Goal: Communication & Community: Share content

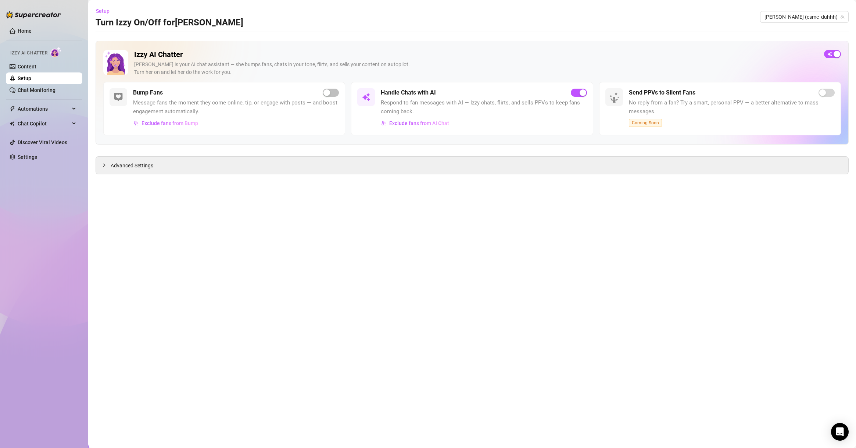
click at [711, 43] on div "Izzy AI Chatter [PERSON_NAME] is your AI chat assistant — she bumps fans, chats…" at bounding box center [472, 93] width 753 height 104
click at [31, 75] on link "Setup" at bounding box center [25, 78] width 14 height 6
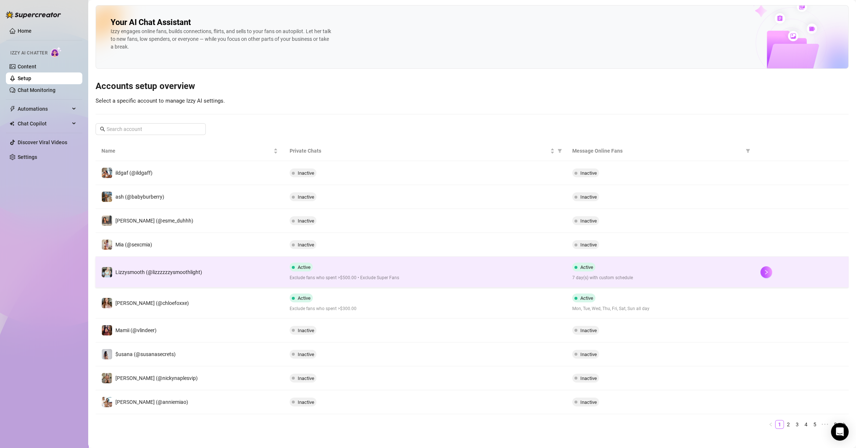
click at [612, 275] on span "7 day(s) with custom schedule" at bounding box center [660, 277] width 176 height 7
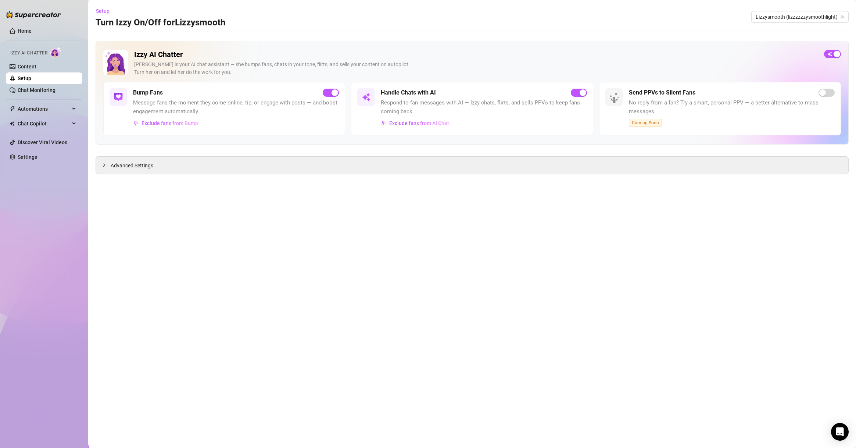
click at [256, 104] on span "Message fans the moment they come online, tip, or engage with posts — and boost…" at bounding box center [236, 107] width 206 height 17
click at [161, 103] on span "Message fans the moment they come online, tip, or engage with posts — and boost…" at bounding box center [236, 107] width 206 height 17
click at [154, 96] on h5 "Bump Fans" at bounding box center [148, 92] width 30 height 9
click at [192, 99] on span "Message fans the moment they come online, tip, or engage with posts — and boost…" at bounding box center [236, 107] width 206 height 17
click at [36, 68] on link "Content" at bounding box center [27, 67] width 19 height 6
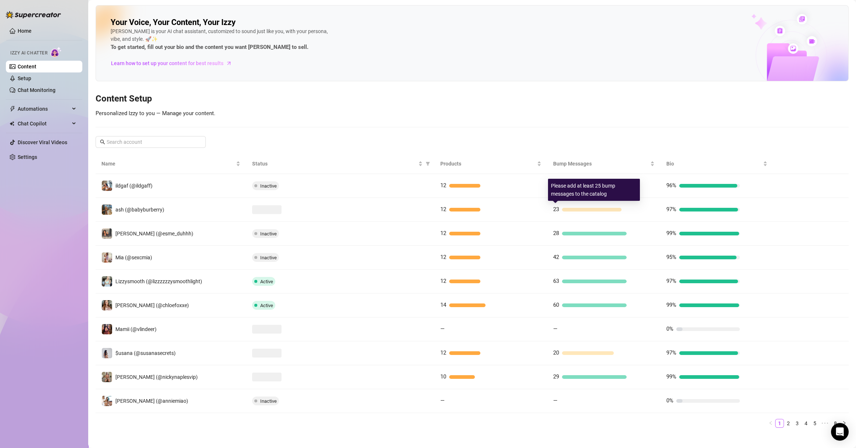
click at [594, 151] on div "Your Voice, Your Content, Your [PERSON_NAME] is your AI chat assistant, customi…" at bounding box center [472, 219] width 753 height 428
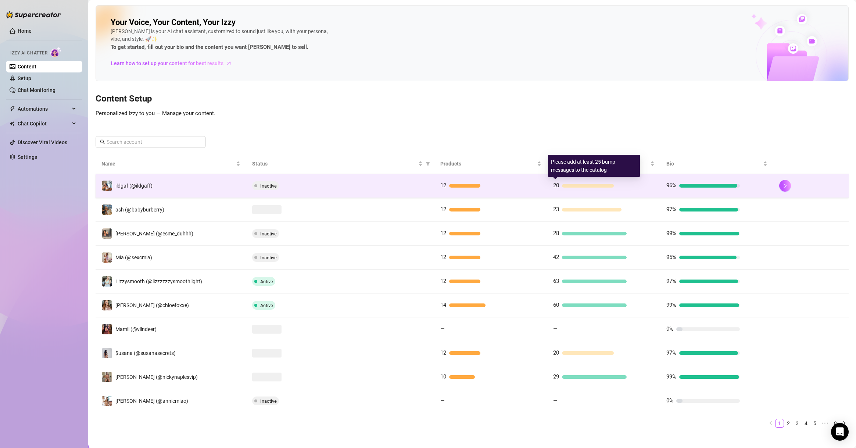
click at [591, 183] on div "20" at bounding box center [590, 185] width 74 height 9
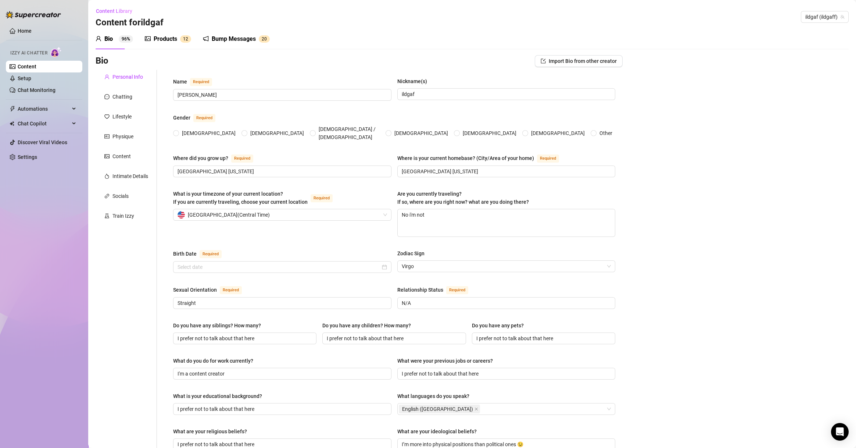
radio input "true"
type input "[DATE]"
click at [251, 42] on div "Bump Messages" at bounding box center [234, 39] width 44 height 9
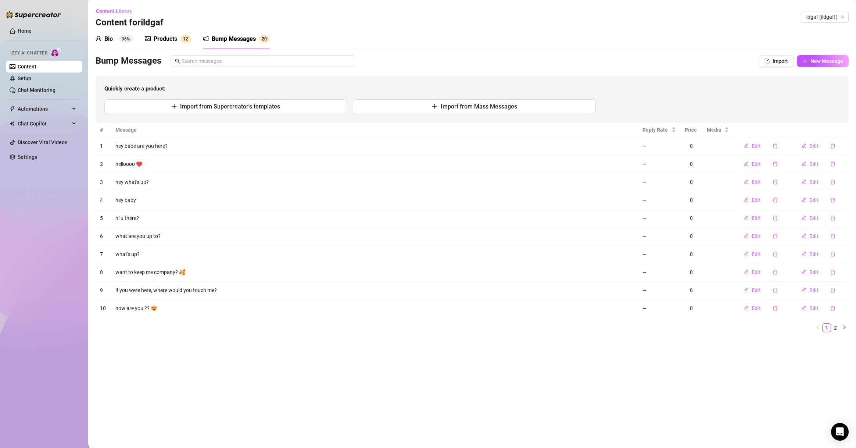
click at [131, 36] on sup "96%" at bounding box center [126, 38] width 14 height 7
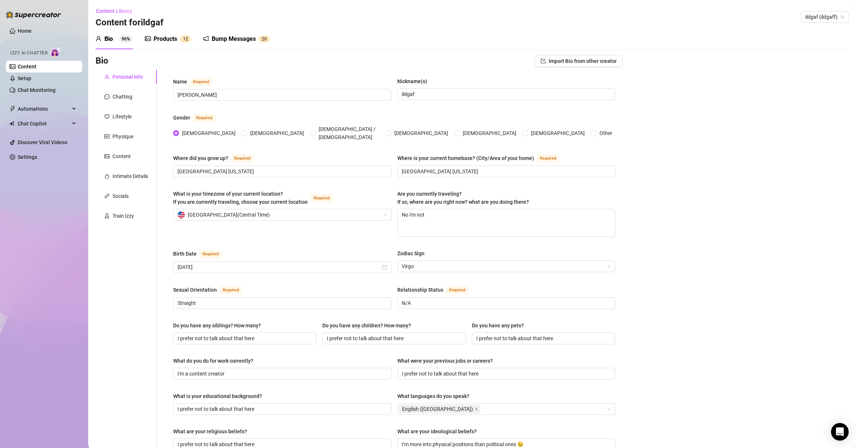
click at [163, 36] on div "Products" at bounding box center [166, 39] width 24 height 9
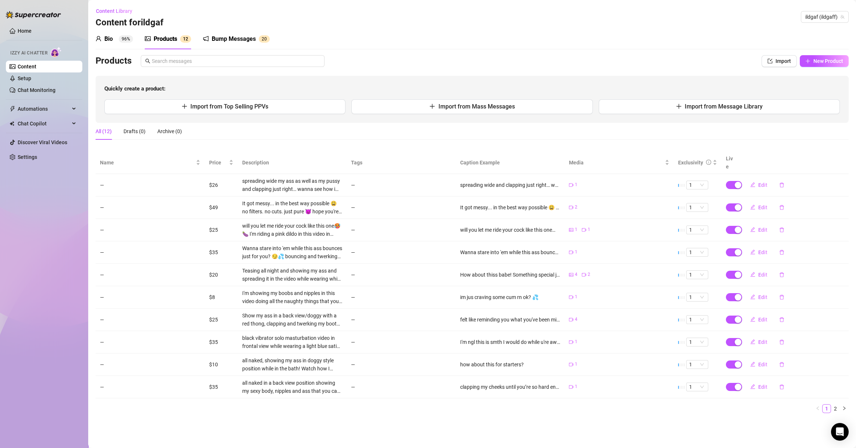
click at [370, 176] on td "—" at bounding box center [401, 185] width 109 height 22
click at [237, 47] on div "Bump Messages 2 0" at bounding box center [236, 39] width 67 height 21
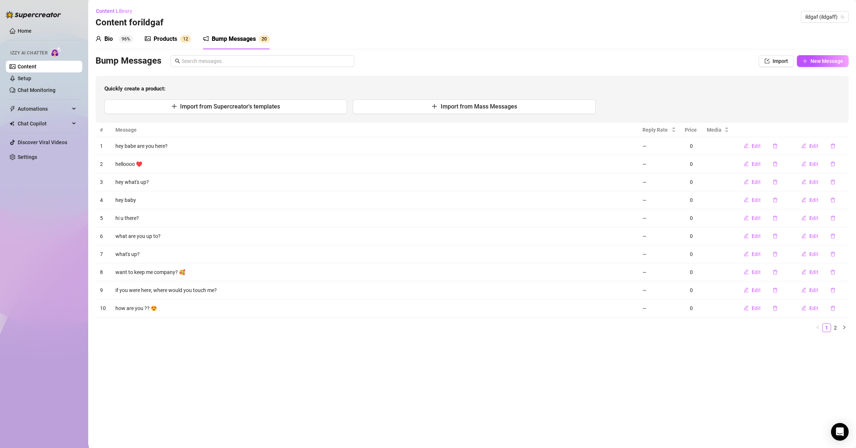
click at [342, 54] on div "Bio 96% Products 1 2 Bump Messages 2 0 Bio Import Bio from other creator Person…" at bounding box center [472, 183] width 753 height 309
click at [818, 15] on span "ildgaf (ildgaff)" at bounding box center [825, 16] width 39 height 11
click at [720, 32] on div "Bio 96% Products 1 2 Bump Messages 2 0" at bounding box center [472, 39] width 753 height 21
click at [804, 22] on div "ildgaf (ildgaff)" at bounding box center [825, 17] width 48 height 12
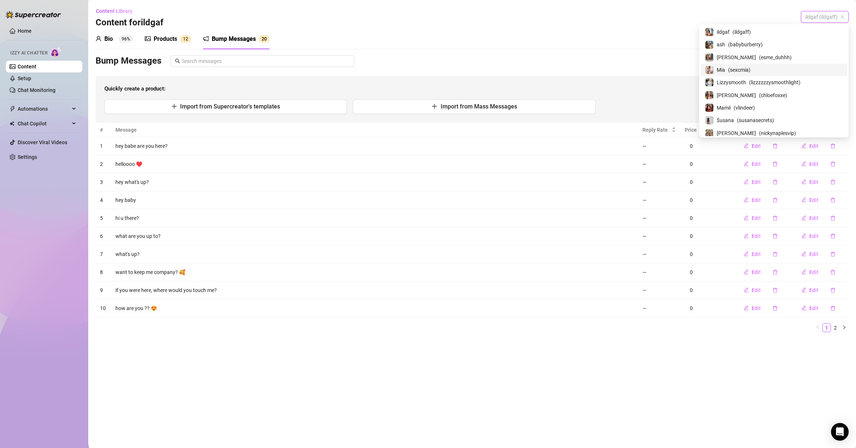
click at [669, 43] on div "Bio 96% Products 1 2 Bump Messages 2 0" at bounding box center [472, 39] width 753 height 21
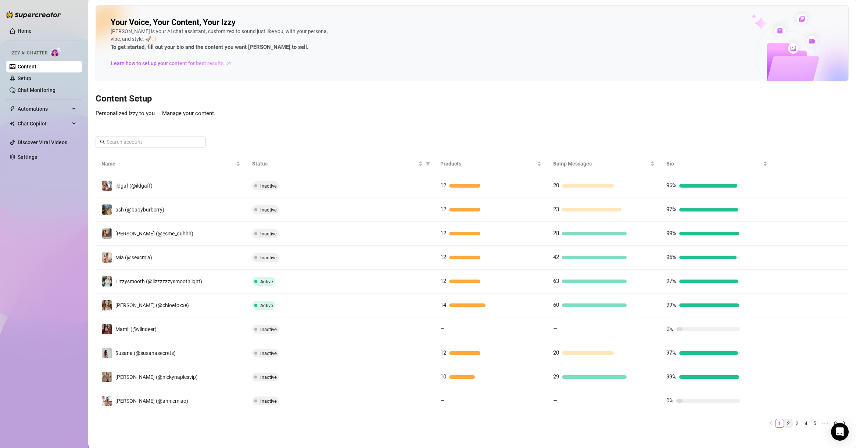
click at [785, 422] on link "2" at bounding box center [789, 423] width 8 height 8
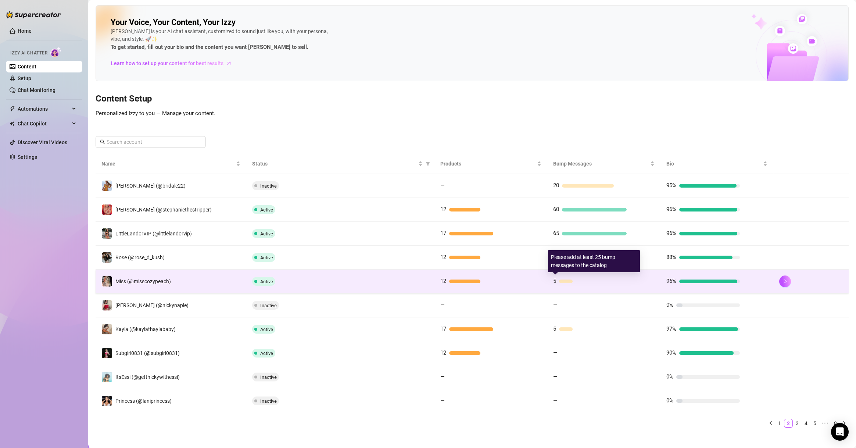
click at [607, 291] on td "5" at bounding box center [603, 281] width 113 height 24
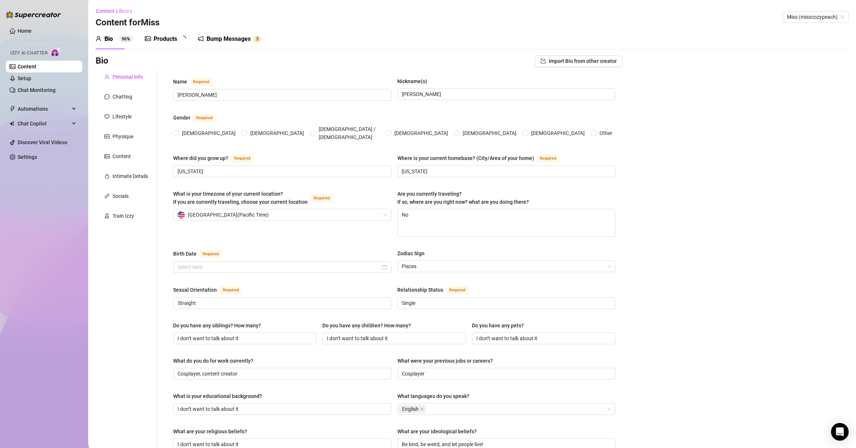
radio input "true"
type input "[DATE]"
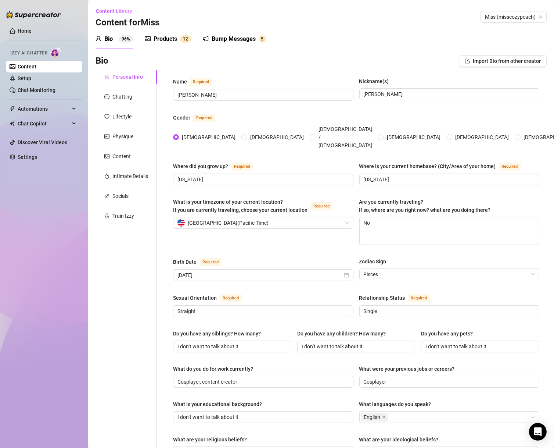
click at [356, 14] on div "Content Library Content for Miss Miss (misscozypeach)" at bounding box center [321, 17] width 451 height 24
click at [254, 44] on div "Bump Messages 5" at bounding box center [234, 39] width 63 height 21
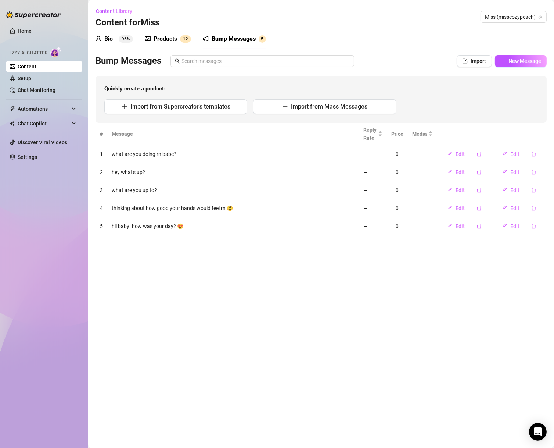
click at [422, 84] on div "Quickly create a product: Import from Supercreator's templates Import from Mass…" at bounding box center [321, 99] width 451 height 47
click at [529, 61] on span "New Message" at bounding box center [525, 61] width 33 height 6
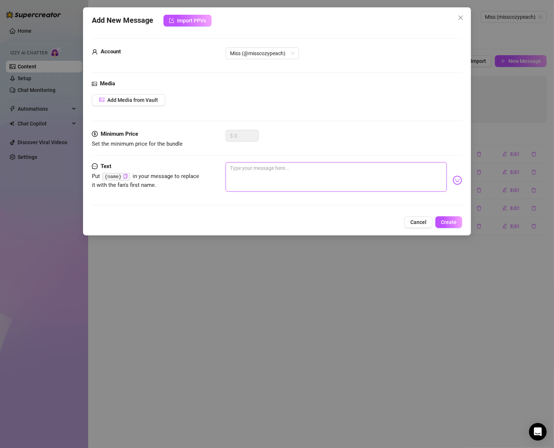
click at [295, 170] on textarea at bounding box center [336, 176] width 221 height 29
paste textarea "Did you miss me?"
type textarea "Did you miss me?"
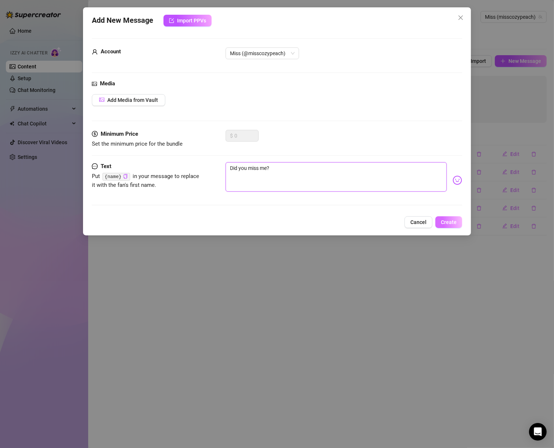
type textarea "Did you miss me?"
click at [440, 221] on button "Create" at bounding box center [449, 222] width 27 height 12
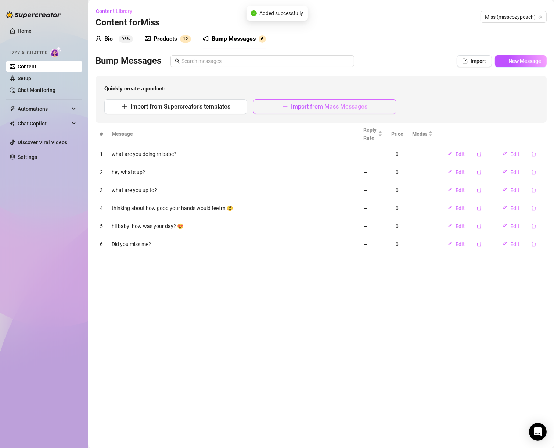
click at [376, 112] on button "Import from Mass Messages" at bounding box center [324, 106] width 143 height 15
type textarea "Type your message here..."
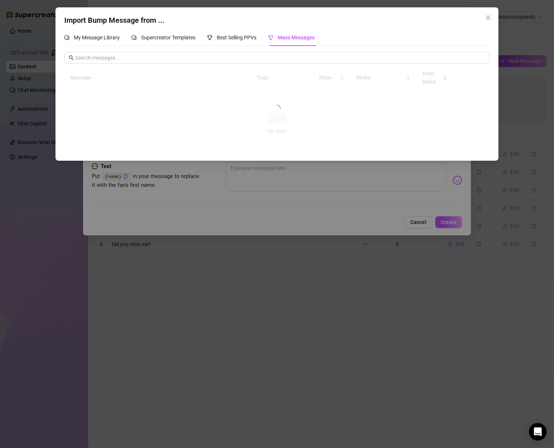
click at [432, 213] on div "Import Bump Message from ... My Message Library Supercreator Templates Best Sel…" at bounding box center [277, 224] width 554 height 448
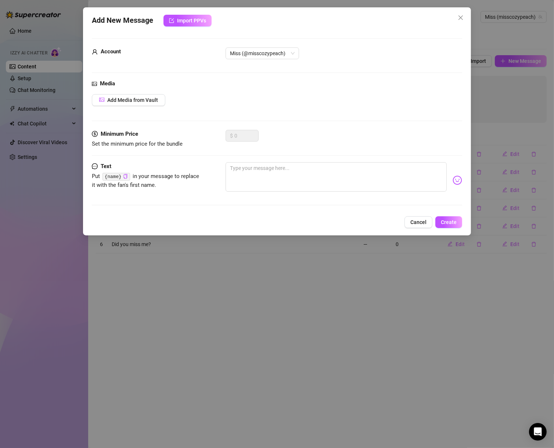
click at [412, 228] on div "Add New Message Import PPVs Account Miss (@misscozypeach) Media Add Media from …" at bounding box center [277, 121] width 388 height 228
click at [417, 222] on span "Cancel" at bounding box center [419, 222] width 16 height 6
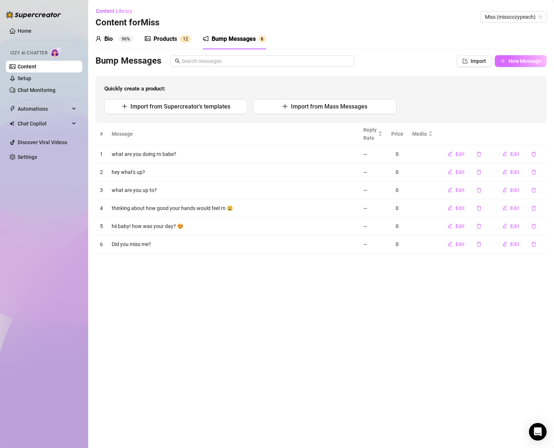
click at [540, 63] on span "New Message" at bounding box center [525, 61] width 33 height 6
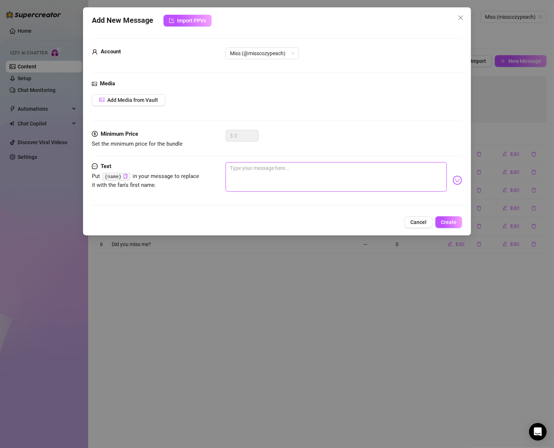
click at [396, 176] on textarea at bounding box center [336, 176] width 221 height 29
paste textarea "I don’t wanna talk to anyone but you rn 🥺"
type textarea "I don’t wanna talk to anyone but you rn 🥺"
click at [455, 219] on span "Create" at bounding box center [449, 222] width 16 height 6
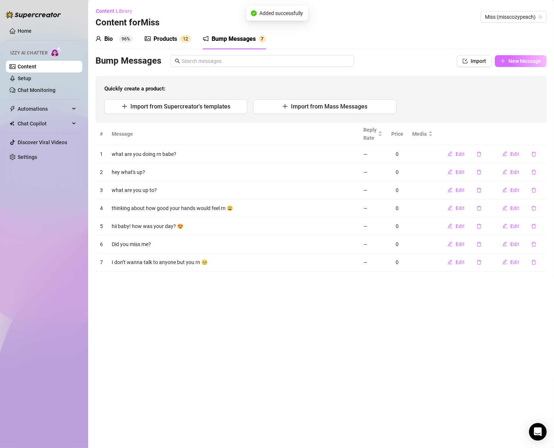
click at [535, 61] on span "New Message" at bounding box center [525, 61] width 33 height 6
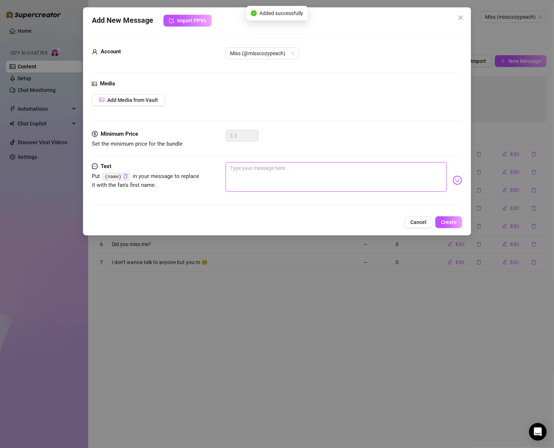
click at [355, 172] on textarea at bounding box center [336, 176] width 221 height 29
paste textarea "Don’t reply to this unless you’re ready to be hard in 5 seconds."
type textarea "Don’t reply to this unless you’re ready to be hard in 5 seconds."
click at [461, 218] on button "Create" at bounding box center [449, 222] width 27 height 12
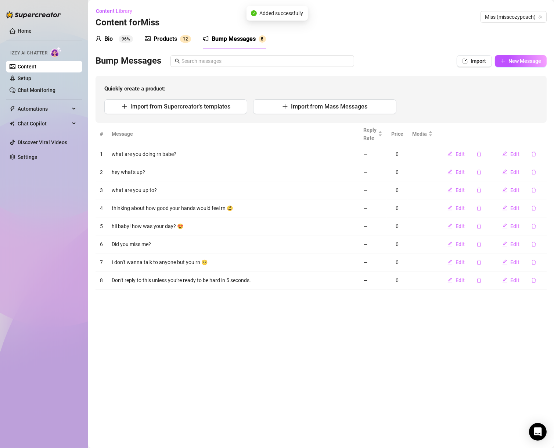
click at [526, 68] on div "Bump Messages Import New Message Quickly create a product: Import from Supercre…" at bounding box center [321, 89] width 451 height 68
click at [525, 66] on button "New Message" at bounding box center [521, 61] width 52 height 12
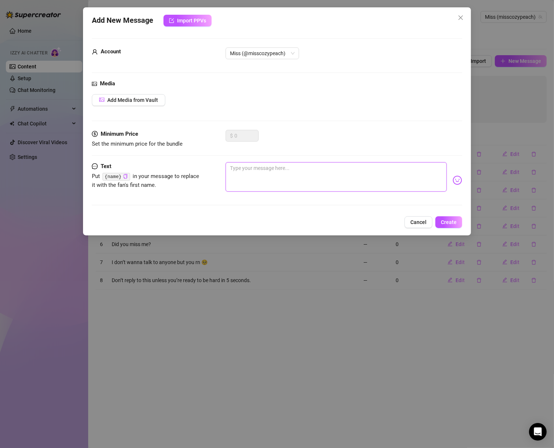
click at [406, 173] on textarea at bounding box center [336, 176] width 221 height 29
paste textarea "I know your dick gets happy when I come online…"
type textarea "I know your dick gets happy when I come online…"
click at [458, 223] on button "Create" at bounding box center [449, 222] width 27 height 12
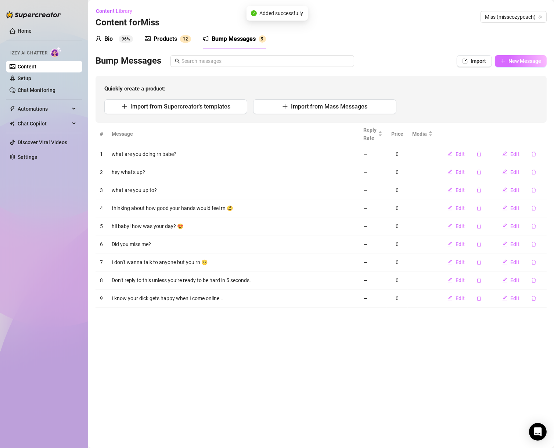
click at [538, 63] on span "New Message" at bounding box center [525, 61] width 33 height 6
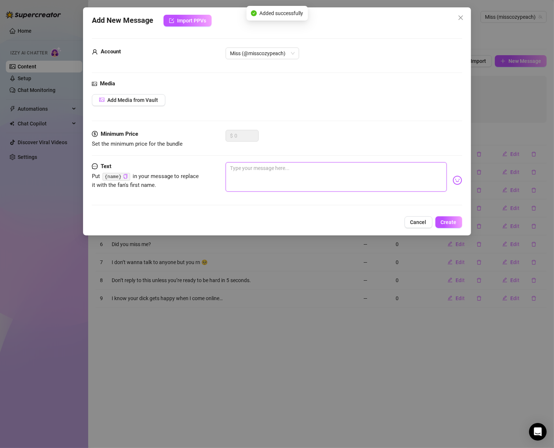
click at [359, 176] on textarea at bounding box center [336, 176] width 221 height 29
paste textarea "I just posted something… come see it, daddy 💦"
type textarea "I just posted something… come see it, daddy 💦"
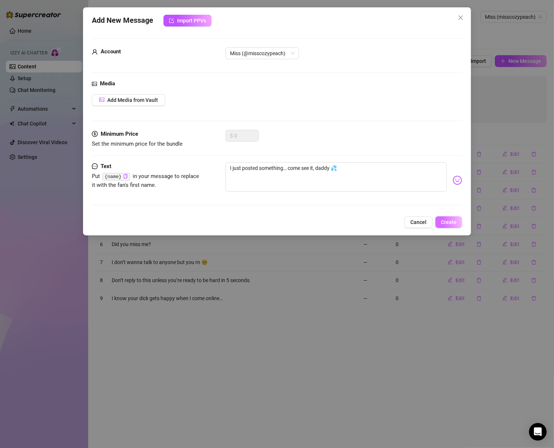
click at [459, 219] on button "Create" at bounding box center [449, 222] width 27 height 12
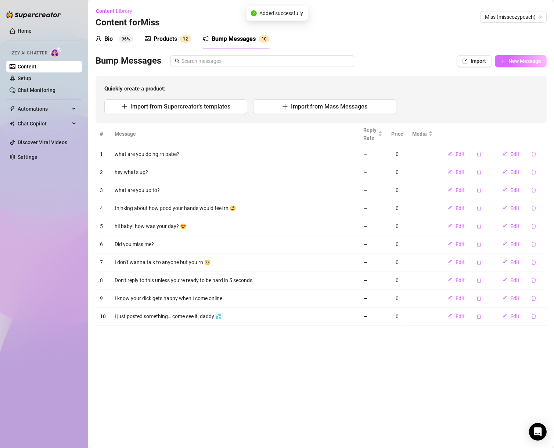
click at [524, 65] on button "New Message" at bounding box center [521, 61] width 52 height 12
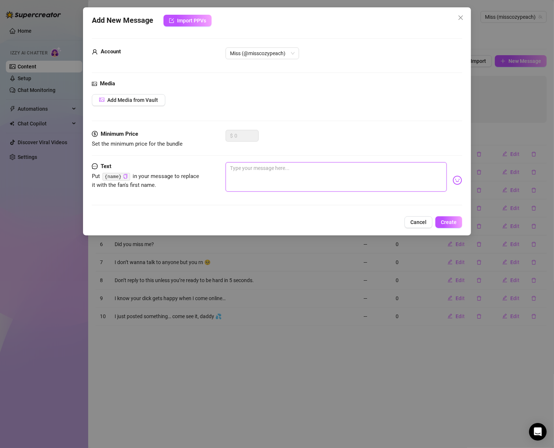
click at [348, 169] on textarea at bounding box center [336, 176] width 221 height 29
paste textarea "You awake? Or should I put you back to sleep the fun way 😴👉🍆"
type textarea "You awake? Or should I put you back to sleep the fun way 😴👉🍆"
click at [456, 217] on button "Create" at bounding box center [449, 222] width 27 height 12
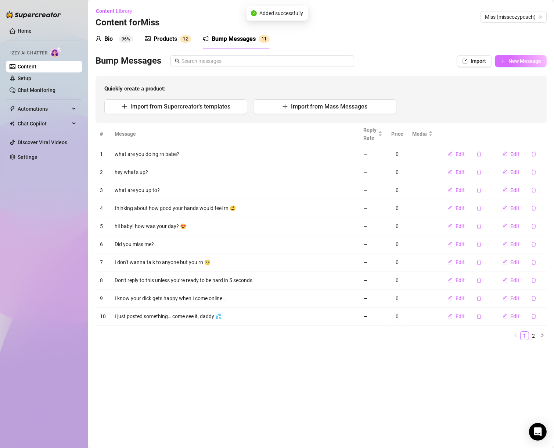
click at [522, 60] on span "New Message" at bounding box center [525, 61] width 33 height 6
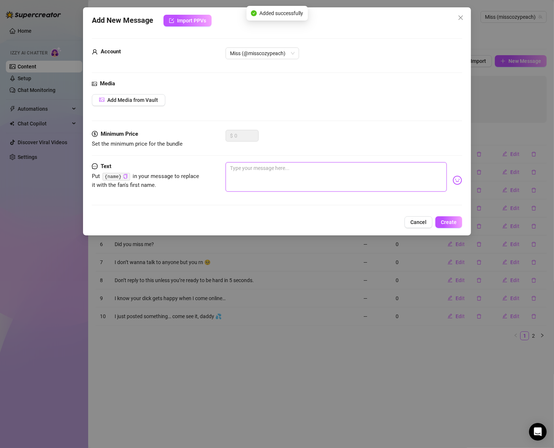
click at [349, 162] on textarea at bounding box center [336, 176] width 221 height 29
paste textarea "I’m soooo bored… entertain me?"
type textarea "I’m soooo bored… entertain me?"
drag, startPoint x: 454, startPoint y: 220, endPoint x: 554, endPoint y: 196, distance: 102.2
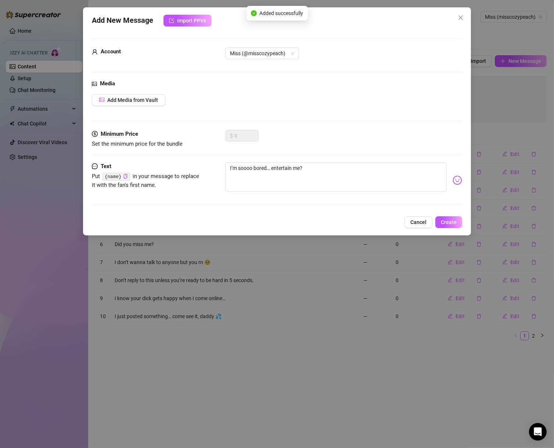
click at [455, 221] on span "Create" at bounding box center [449, 222] width 16 height 6
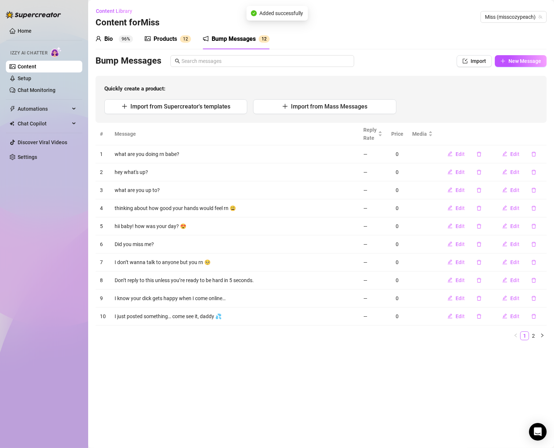
click at [540, 68] on div "Bump Messages Import New Message Quickly create a product: Import from Supercre…" at bounding box center [321, 89] width 451 height 68
click at [526, 59] on span "New Message" at bounding box center [525, 61] width 33 height 6
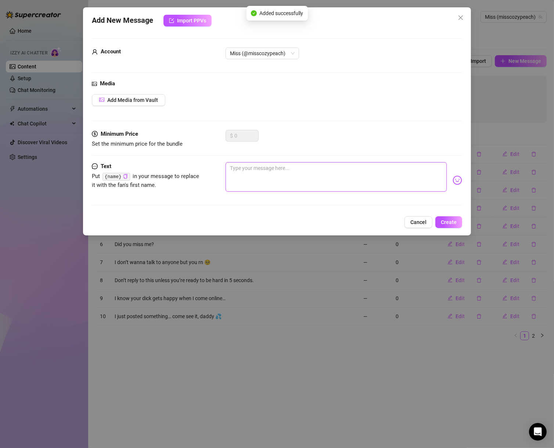
click at [342, 166] on textarea at bounding box center [336, 176] width 221 height 29
paste textarea "Guess who’s not wearing anything…"
type textarea "Guess who’s not wearing anything…"
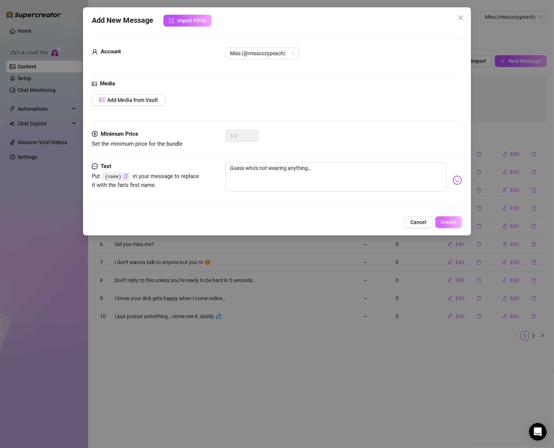
click at [449, 221] on span "Create" at bounding box center [449, 222] width 16 height 6
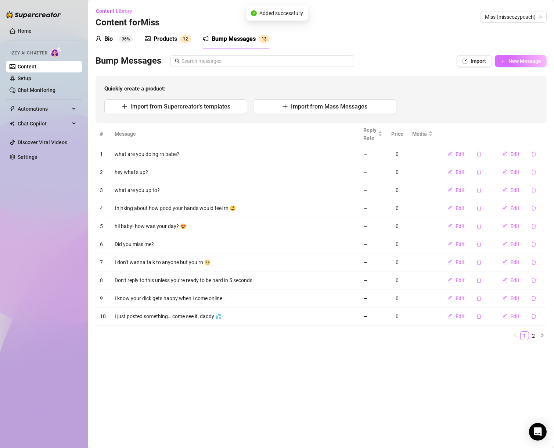
click at [519, 63] on span "New Message" at bounding box center [525, 61] width 33 height 6
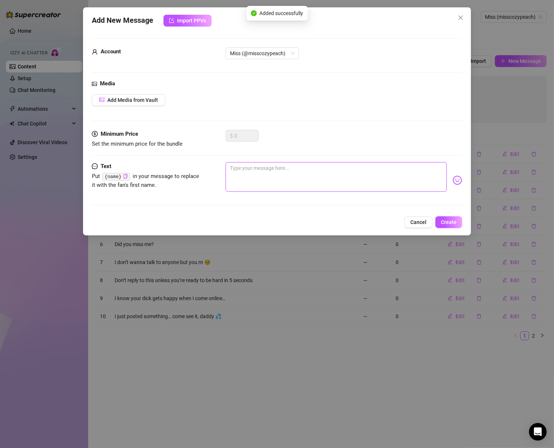
click at [369, 174] on textarea at bounding box center [336, 176] width 221 height 29
paste textarea "Don’t be shy, come say hi to your lil online slut 💋"
type textarea "Don’t be shy, come say hi to your lil online slut 💋"
click at [451, 217] on button "Create" at bounding box center [449, 222] width 27 height 12
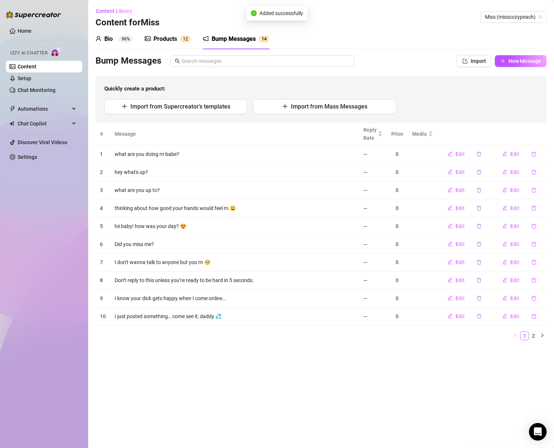
click at [530, 71] on div "Bump Messages Import New Message Quickly create a product: Import from Supercre…" at bounding box center [321, 89] width 451 height 68
click at [529, 70] on div "Bump Messages Import New Message Quickly create a product: Import from Supercre…" at bounding box center [321, 89] width 451 height 68
click at [525, 64] on button "New Message" at bounding box center [521, 61] width 52 height 12
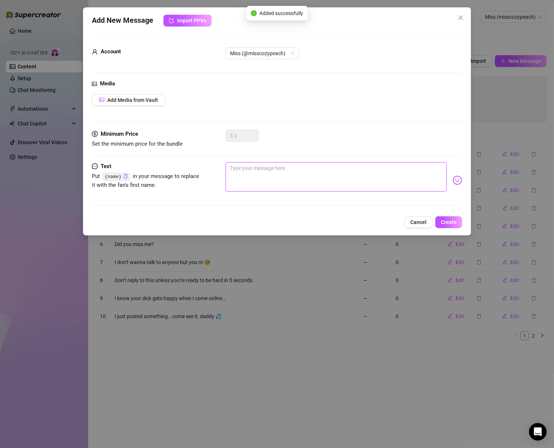
click at [358, 165] on textarea at bounding box center [336, 176] width 221 height 29
paste textarea "Been horny all day, decided to share it with you first"
type textarea "Been horny all day, decided to share it with you first"
click at [443, 217] on button "Create" at bounding box center [449, 222] width 27 height 12
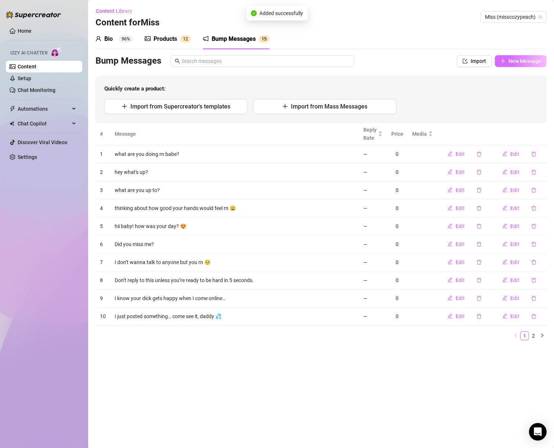
click at [533, 61] on span "New Message" at bounding box center [525, 61] width 33 height 6
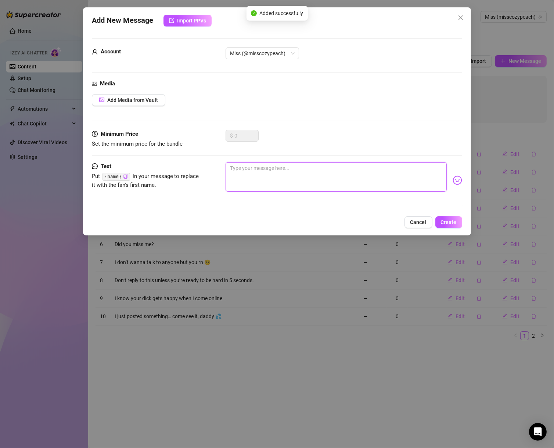
click at [363, 172] on textarea at bounding box center [336, 176] width 221 height 29
paste textarea "Online and already touching 💦"
type textarea "Online and already touching 💦"
drag, startPoint x: 456, startPoint y: 222, endPoint x: 467, endPoint y: 218, distance: 12.1
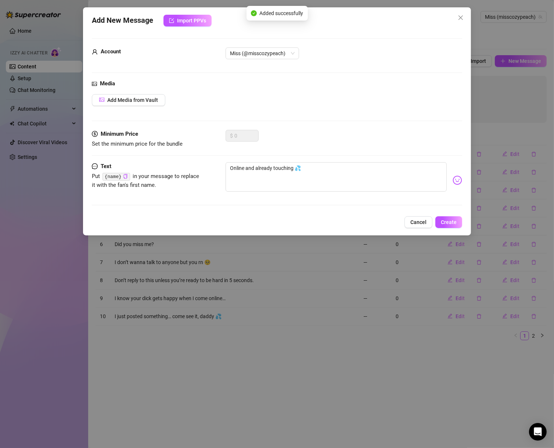
click at [456, 223] on span "Create" at bounding box center [449, 222] width 16 height 6
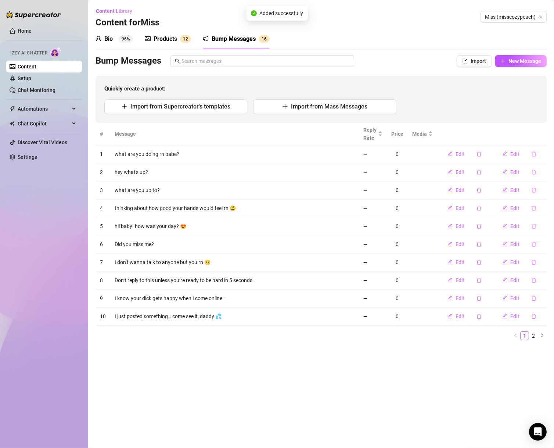
click at [517, 54] on div "Bio 96% Products 1 2 Bump Messages 1 6 Bio Import Bio from other creator Person…" at bounding box center [321, 187] width 451 height 317
click at [522, 66] on button "New Message" at bounding box center [521, 61] width 52 height 12
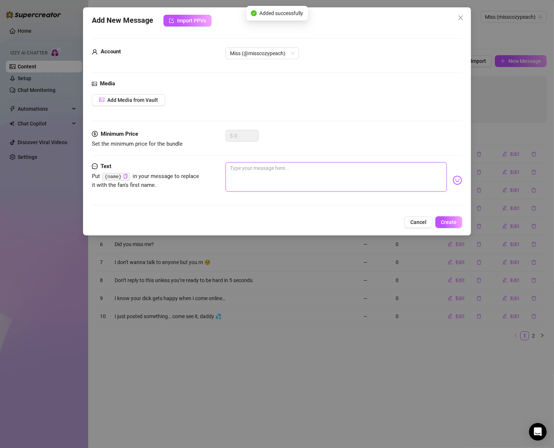
click at [358, 162] on textarea at bounding box center [336, 176] width 221 height 29
paste textarea "Guess who’s wet af rn…"
type textarea "Guess who’s wet af rn…"
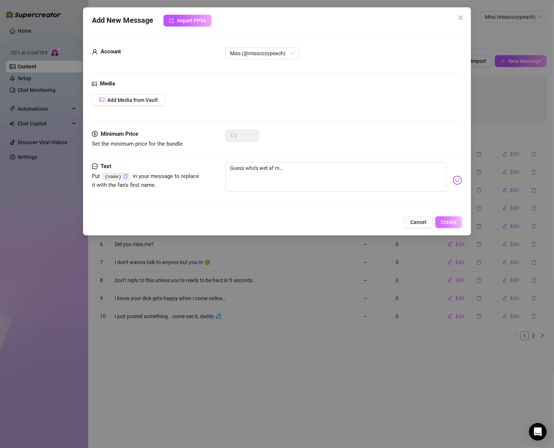
click at [445, 217] on button "Create" at bounding box center [449, 222] width 27 height 12
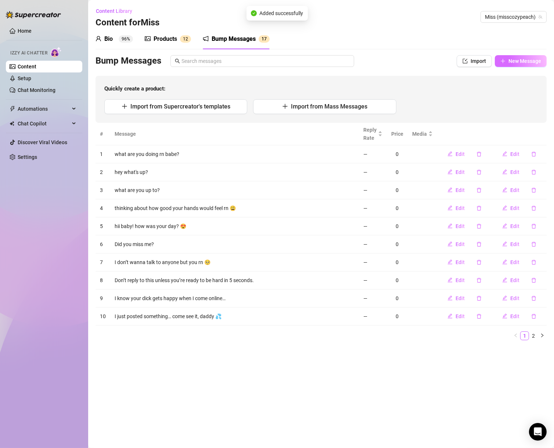
click at [516, 63] on span "New Message" at bounding box center [525, 61] width 33 height 6
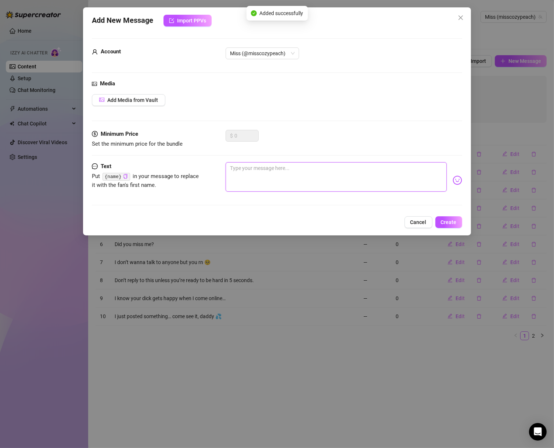
click at [340, 165] on textarea at bounding box center [336, 176] width 221 height 29
paste textarea "Gonna pretend I didn’t just imagine you in the shower with me 😩"
type textarea "Gonna pretend I didn’t just imagine you in the shower with me 😩"
click at [442, 221] on span "Create" at bounding box center [449, 222] width 16 height 6
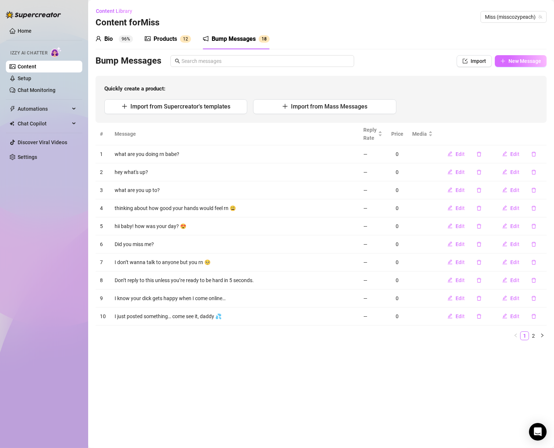
click at [522, 63] on span "New Message" at bounding box center [525, 61] width 33 height 6
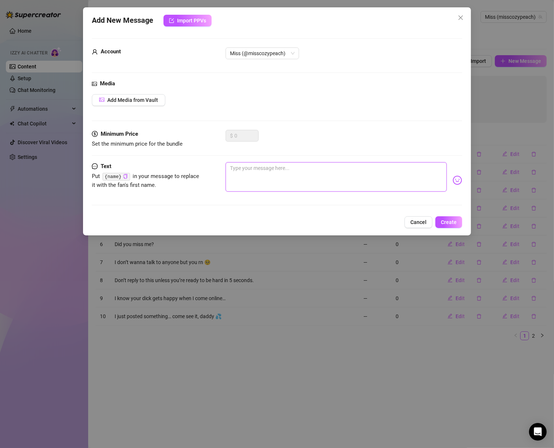
click at [341, 176] on textarea at bounding box center [336, 176] width 221 height 29
paste textarea "Wanna help me pick which toy I use tonight?"
type textarea "Wanna help me pick which toy I use tonight?"
click at [446, 223] on span "Create" at bounding box center [449, 222] width 16 height 6
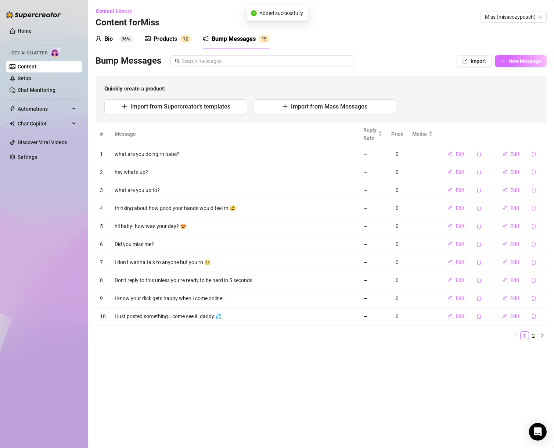
click at [519, 67] on button "New Message" at bounding box center [521, 61] width 52 height 12
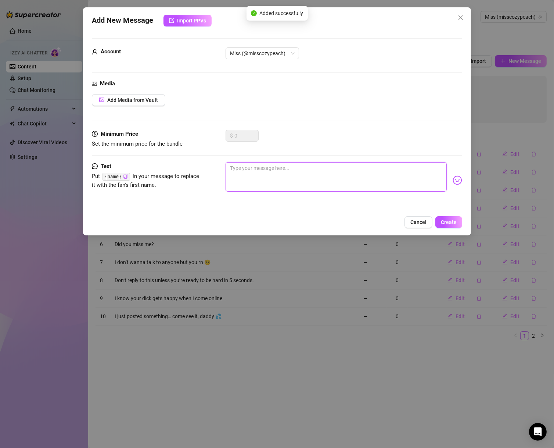
click at [356, 169] on textarea at bounding box center [336, 176] width 221 height 29
paste textarea "Just got this outfit off… and now I need your attention"
type textarea "Just got this outfit off… and now I need your attention"
click at [459, 226] on button "Create" at bounding box center [449, 222] width 27 height 12
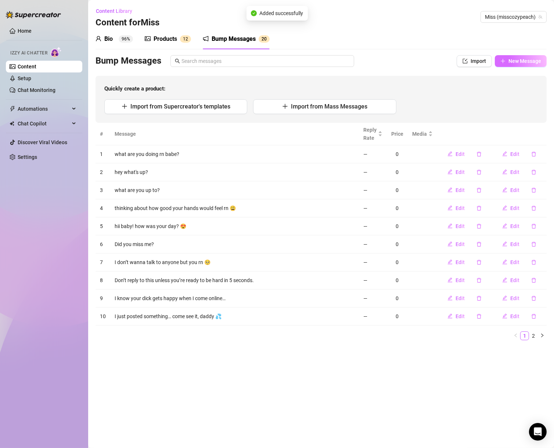
click at [528, 58] on span "New Message" at bounding box center [525, 61] width 33 height 6
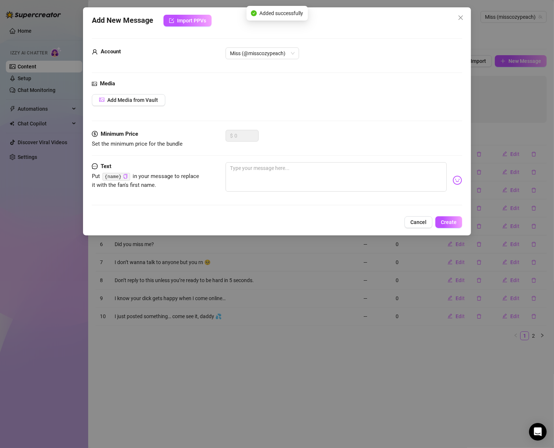
click at [361, 161] on div "Minimum Price Set the minimum price for the bundle $ 0" at bounding box center [277, 146] width 371 height 32
click at [400, 174] on textarea at bounding box center [336, 176] width 221 height 29
paste textarea "I hope you’re online too… because I need you rn 😈"
type textarea "I hope you’re online too… because I need you rn 😈"
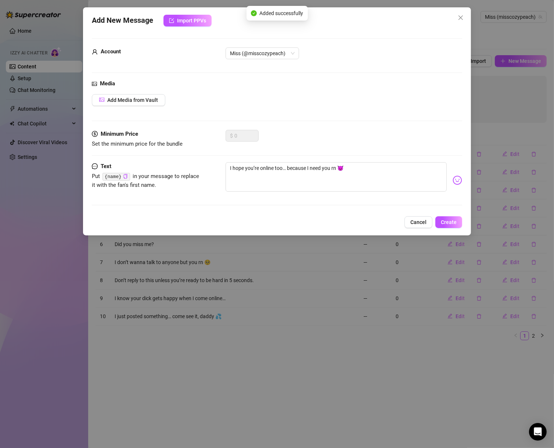
click at [446, 214] on div "Add New Message Import PPVs Account Miss (@misscozypeach) Media Add Media from …" at bounding box center [277, 121] width 388 height 228
click at [449, 219] on span "Create" at bounding box center [449, 222] width 16 height 6
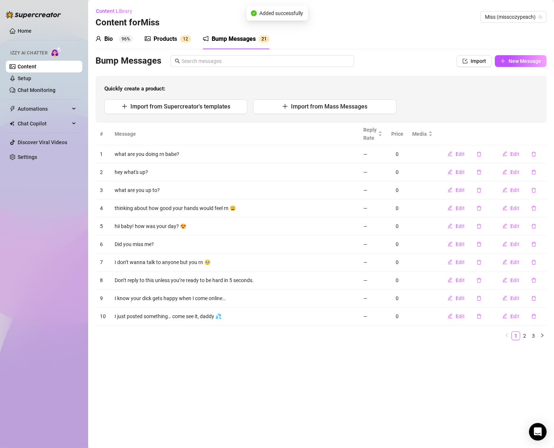
click at [514, 69] on div "Bump Messages Import New Message Quickly create a product: Import from Supercre…" at bounding box center [321, 89] width 451 height 68
click at [514, 63] on span "New Message" at bounding box center [525, 61] width 33 height 6
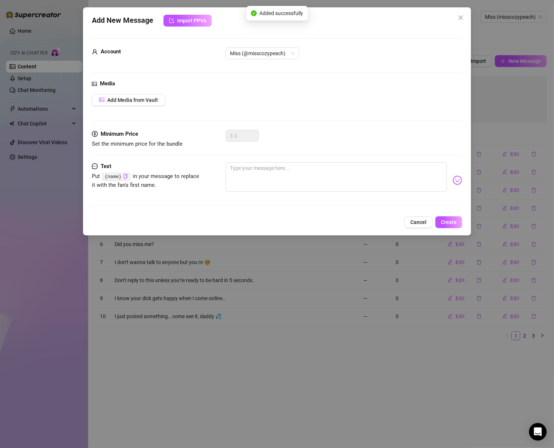
click at [354, 149] on div "Minimum Price Set the minimum price for the bundle $ 0" at bounding box center [277, 146] width 371 height 32
click at [352, 166] on textarea at bounding box center [336, 176] width 221 height 29
paste textarea "Your fav bad girl is up to no good 💅"
type textarea "Your fav bad girl is up to no good 💅"
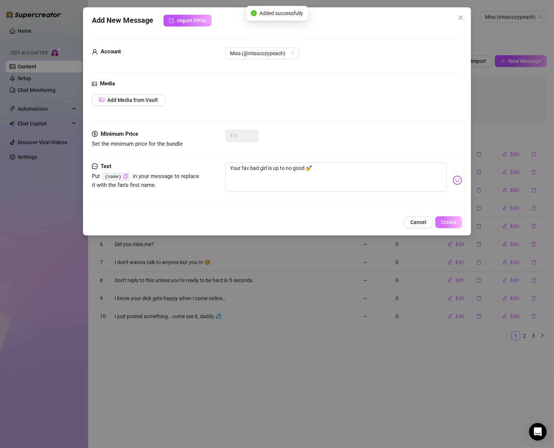
click at [449, 228] on button "Create" at bounding box center [449, 222] width 27 height 12
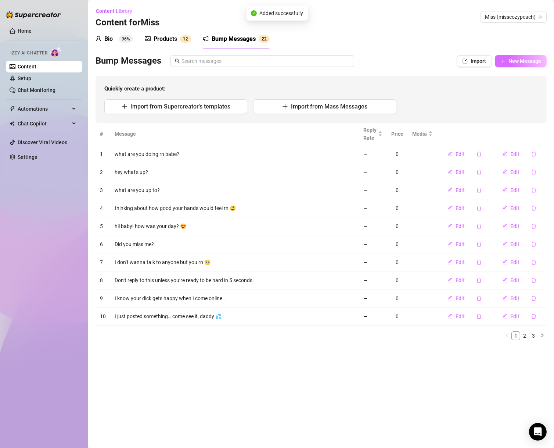
click at [510, 56] on button "New Message" at bounding box center [521, 61] width 52 height 12
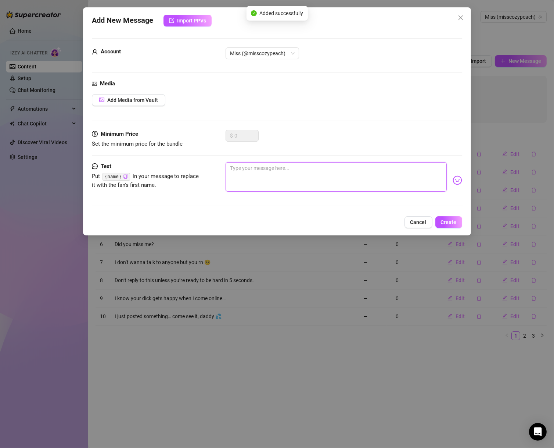
click at [351, 179] on textarea at bounding box center [336, 176] width 221 height 29
paste textarea "How fast can you spread these legs before I change my mind? 😏"
type textarea "How fast can you spread these legs before I change my mind? 😏"
click at [446, 216] on button "Create" at bounding box center [449, 222] width 27 height 12
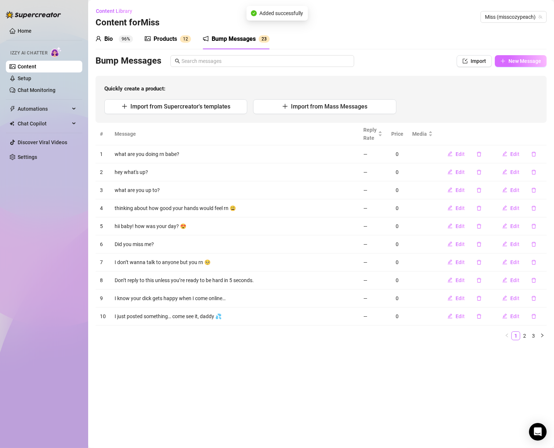
click at [533, 61] on span "New Message" at bounding box center [525, 61] width 33 height 6
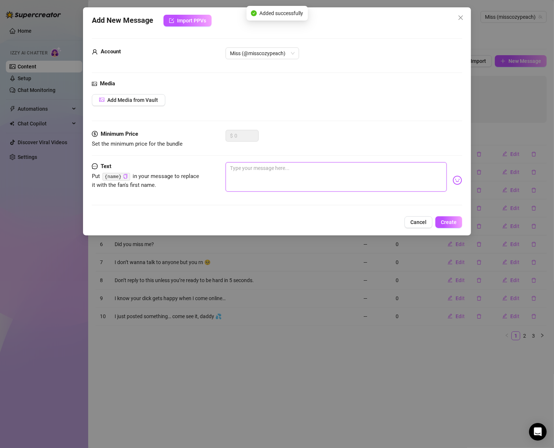
click at [319, 168] on textarea at bounding box center [336, 176] width 221 height 29
paste textarea "Just took something off for you…"
type textarea "Just took something off for you…"
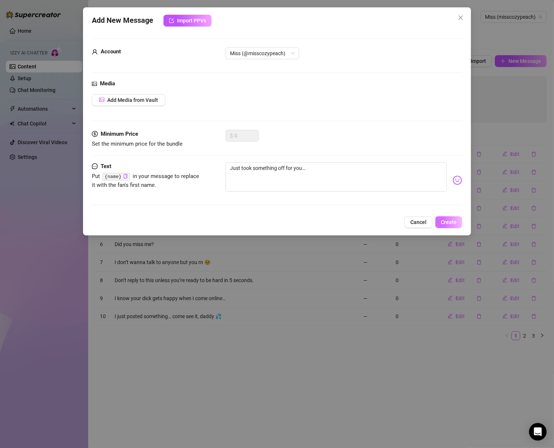
click at [441, 216] on button "Create" at bounding box center [449, 222] width 27 height 12
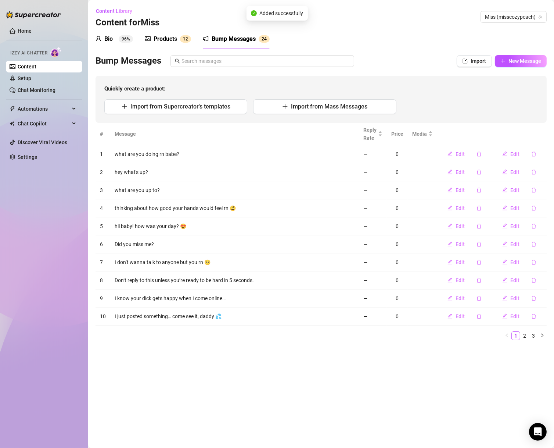
click at [516, 54] on div "Bio 96% Products 1 2 Bump Messages 2 3 4 Bio Import Bio from other creator Pers…" at bounding box center [321, 187] width 451 height 317
click at [511, 66] on button "New Message" at bounding box center [521, 61] width 52 height 12
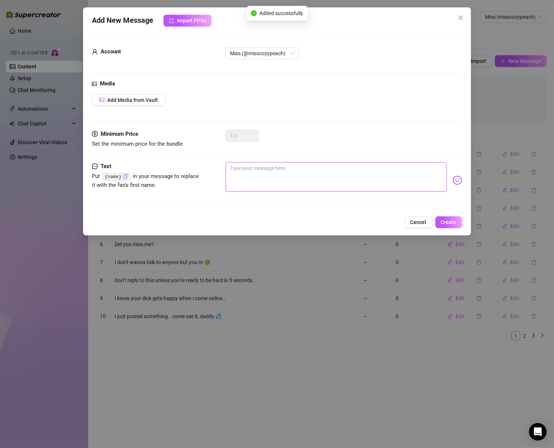
click at [363, 164] on textarea at bounding box center [336, 176] width 221 height 29
paste textarea "Just took something off for you…"
type textarea "Just took something off for you…"
type textarea "Type your message here..."
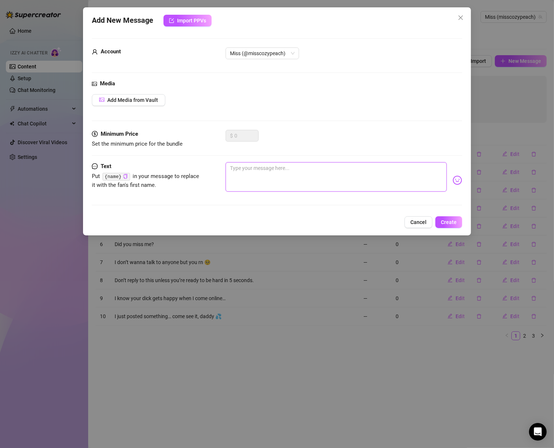
click at [411, 178] on textarea at bounding box center [336, 176] width 221 height 29
paste textarea "Your name popped into my head the second you got on. Weird…"
type textarea "Your name popped into my head the second you got on. Weird…"
click at [457, 225] on button "Create" at bounding box center [449, 222] width 27 height 12
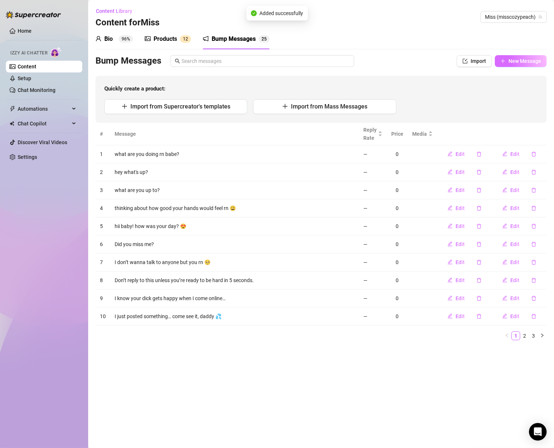
click at [511, 63] on span "New Message" at bounding box center [525, 61] width 33 height 6
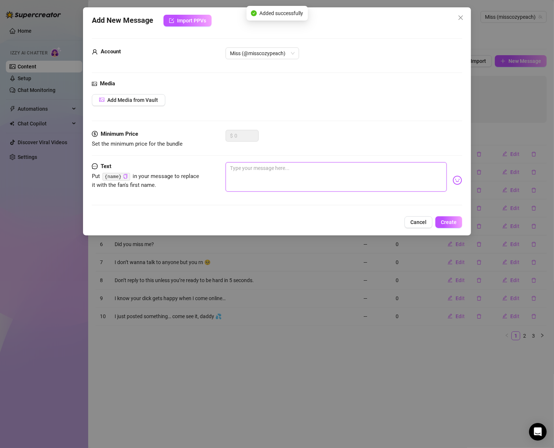
click at [355, 176] on textarea at bounding box center [336, 176] width 221 height 29
paste textarea "Should I be a good girl rn… or should i ruin your whole week? 😇😈"
type textarea "Should I be a good girl rn… or should i ruin your whole week? 😇😈"
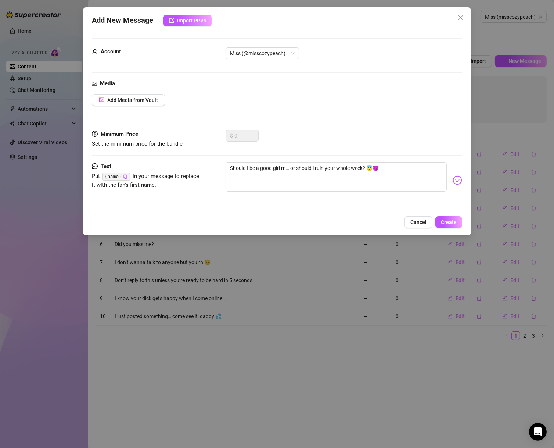
click at [360, 101] on div "Add Media from Vault" at bounding box center [277, 100] width 371 height 12
click at [444, 219] on span "Create" at bounding box center [449, 222] width 16 height 6
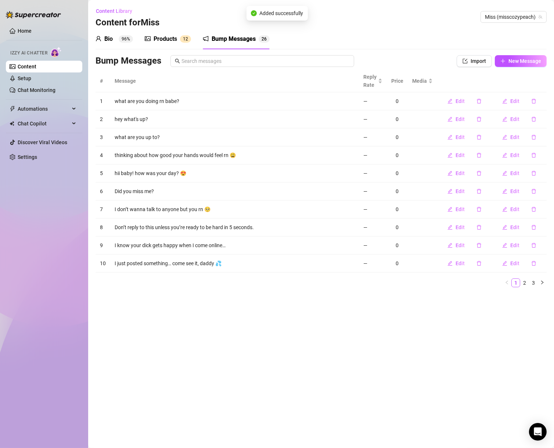
click at [516, 78] on th at bounding box center [519, 81] width 55 height 22
click at [525, 66] on button "New Message" at bounding box center [521, 61] width 52 height 12
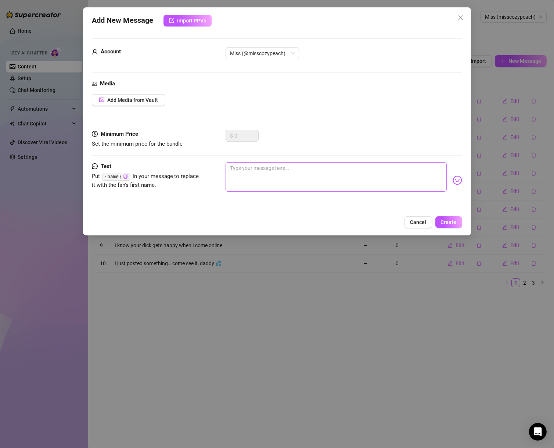
click at [361, 168] on form "Account Miss (@misscozypeach) Media Add Media from Vault Minimum Price Set the …" at bounding box center [277, 125] width 371 height 174
click at [356, 176] on textarea at bounding box center [336, 176] width 221 height 29
paste textarea "I know you're stroking already. Don’t lie."
type textarea "I know you're stroking already. Don’t lie."
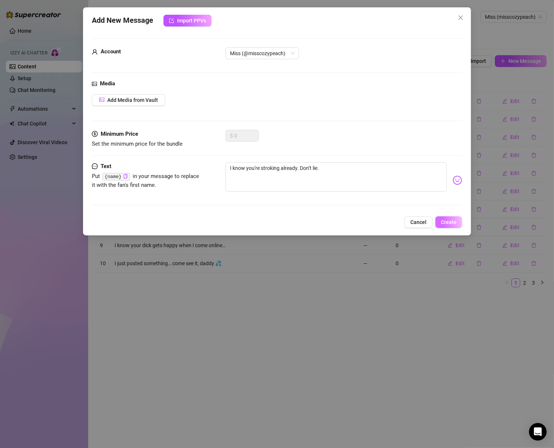
click at [461, 219] on button "Create" at bounding box center [449, 222] width 27 height 12
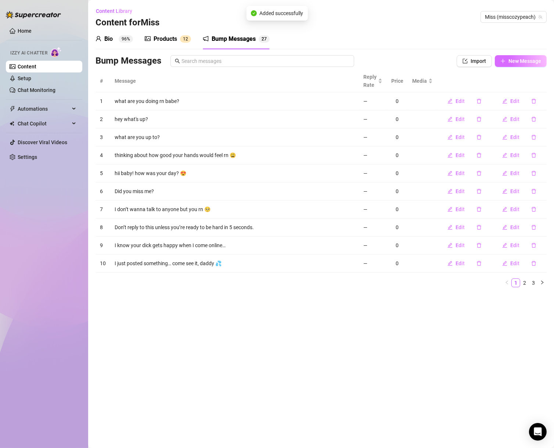
click at [517, 63] on span "New Message" at bounding box center [525, 61] width 33 height 6
type textarea "Type your message here..."
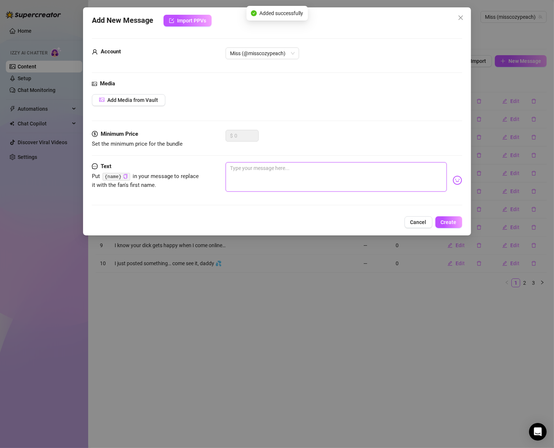
click at [357, 170] on textarea at bounding box center [336, 176] width 221 height 29
paste textarea "If you go down this hole… you better be ready to finish for me!"
type textarea "If you go down this hole… you better be ready to finish for me!"
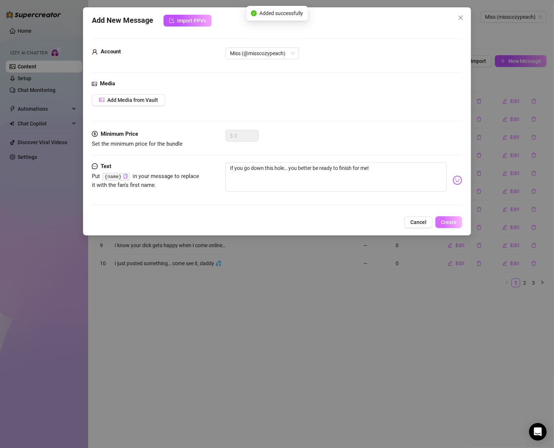
click at [448, 222] on span "Create" at bounding box center [449, 222] width 16 height 6
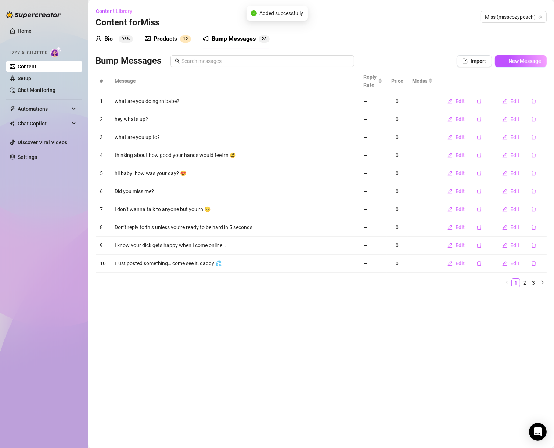
click at [510, 68] on div "Bump Messages Import New Message" at bounding box center [321, 62] width 451 height 15
click at [514, 61] on span "New Message" at bounding box center [525, 61] width 33 height 6
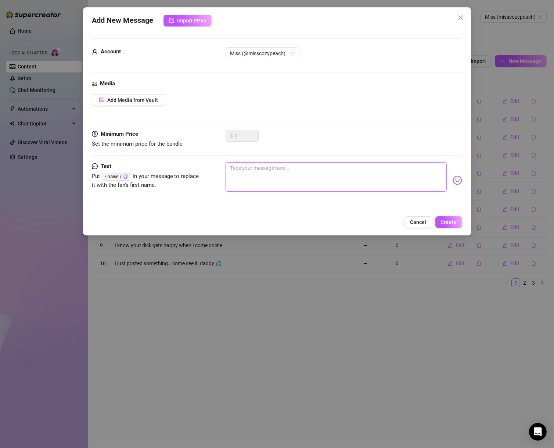
click at [332, 183] on textarea at bounding box center [336, 176] width 221 height 29
paste textarea "I’ve got something soaked and waiting for your eyes only 💦"
type textarea "I’ve got something soaked and waiting for your eyes only 💦"
click at [447, 226] on button "Create" at bounding box center [449, 222] width 27 height 12
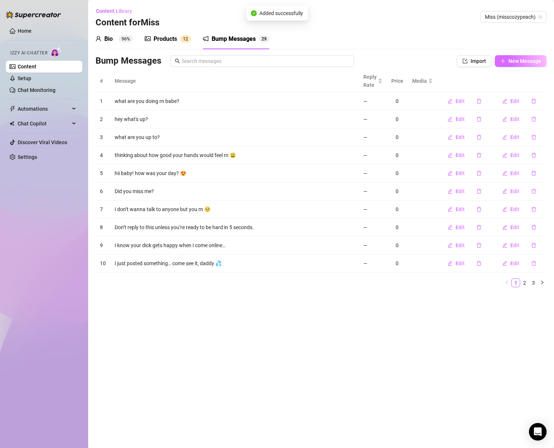
click at [527, 62] on span "New Message" at bounding box center [525, 61] width 33 height 6
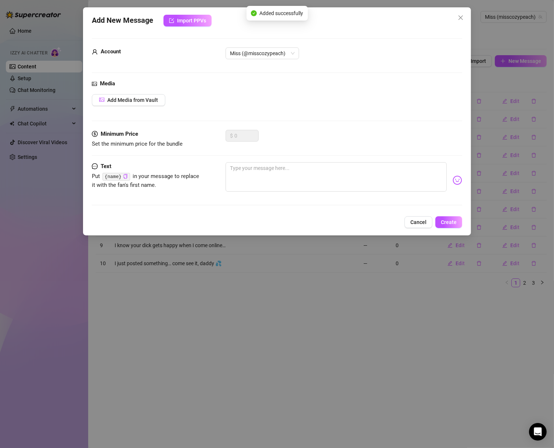
click at [337, 171] on div "Text Put {name} in your message to replace it with the fan's first name." at bounding box center [277, 187] width 371 height 50
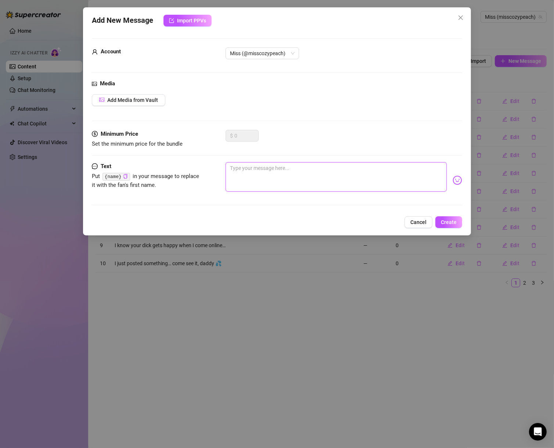
click at [371, 182] on textarea at bounding box center [336, 176] width 221 height 29
paste textarea "I’m sooooo bored and in bed 😩 fix ittt"
type textarea "I’m sooooo bored and in bed 😩 fix ittt"
click at [463, 223] on div "Add New Message Import PPVs Account Miss (@misscozypeach) Media Add Media from …" at bounding box center [277, 121] width 388 height 228
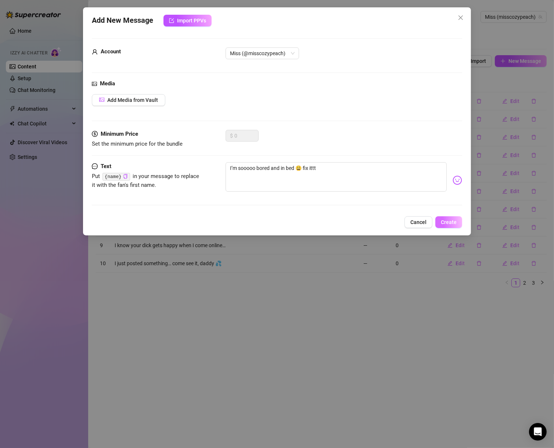
click at [460, 223] on button "Create" at bounding box center [449, 222] width 27 height 12
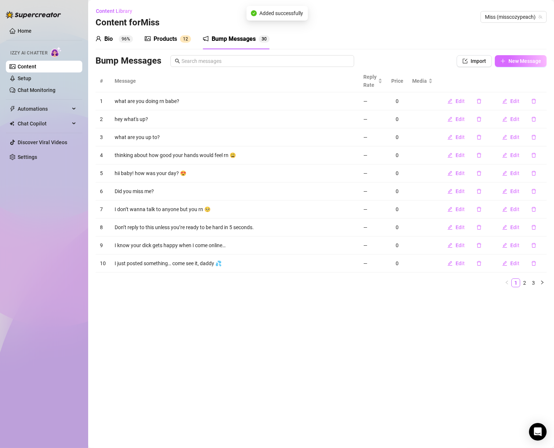
click at [524, 60] on span "New Message" at bounding box center [525, 61] width 33 height 6
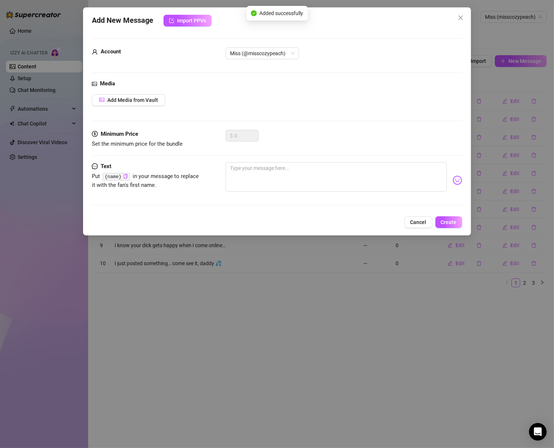
click at [372, 150] on div "Minimum Price Set the minimum price for the bundle $ 0" at bounding box center [277, 146] width 371 height 32
click at [358, 160] on div "Minimum Price Set the minimum price for the bundle $ 0" at bounding box center [277, 146] width 371 height 32
drag, startPoint x: 360, startPoint y: 175, endPoint x: 406, endPoint y: 189, distance: 48.4
click at [360, 175] on textarea at bounding box center [336, 176] width 221 height 29
paste textarea "Bet your ex never logged in and teased you like this 😏"
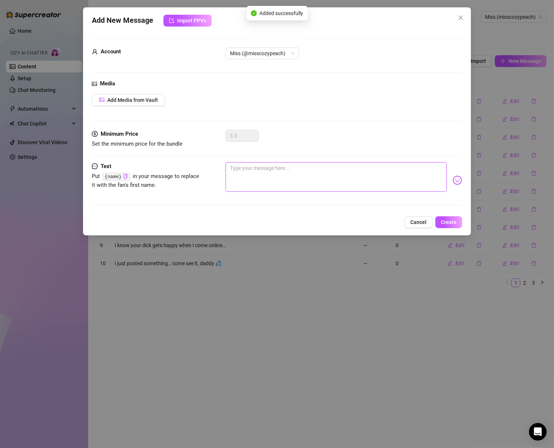
type textarea "Bet your ex never logged in and teased you like this 😏"
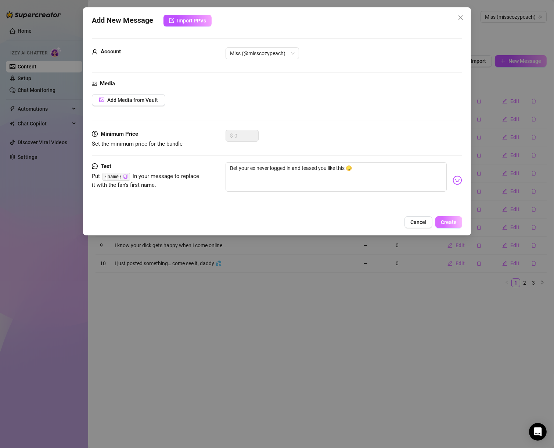
click at [451, 212] on div "Add New Message Import PPVs Account Miss (@misscozypeach) Media Add Media from …" at bounding box center [277, 121] width 388 height 228
click at [453, 220] on span "Create" at bounding box center [449, 222] width 16 height 6
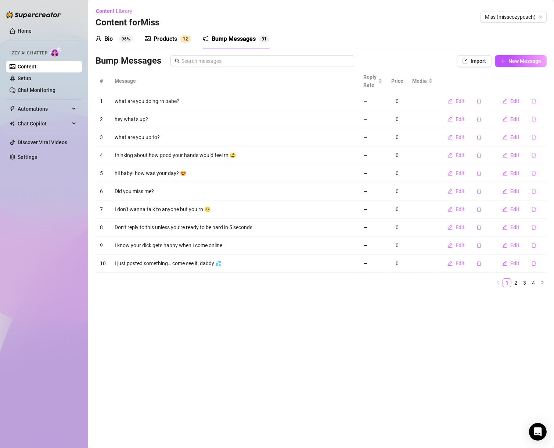
click at [526, 71] on th at bounding box center [519, 81] width 55 height 22
click at [528, 60] on span "New Message" at bounding box center [525, 61] width 33 height 6
type textarea "Type your message here..."
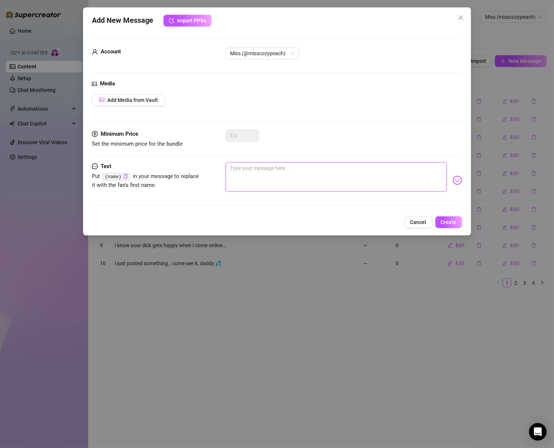
click at [326, 170] on textarea at bounding box center [336, 176] width 221 height 29
paste textarea "I’m online and thinking about that big d- I mean, big smile of yours 😉"
type textarea "I’m online and thinking about that big d- I mean, big smile of yours 😉"
click at [387, 189] on textarea "I’m online and thinking about that big d- I mean, big smile of yours 😉" at bounding box center [336, 176] width 221 height 29
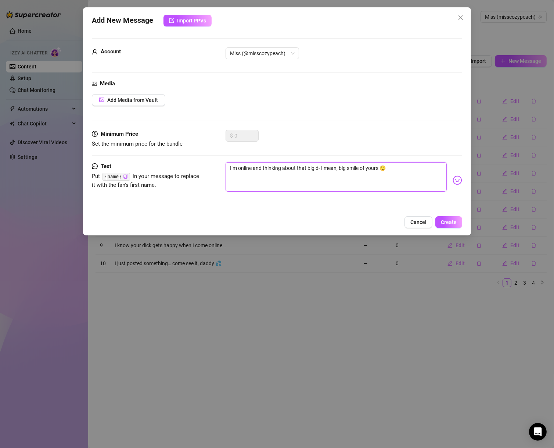
type textarea "I’m online and thinking about that big d- I mean, big smile of yours 😉"
click at [461, 222] on button "Create" at bounding box center [449, 222] width 27 height 12
click at [448, 220] on span "Create" at bounding box center [449, 222] width 16 height 6
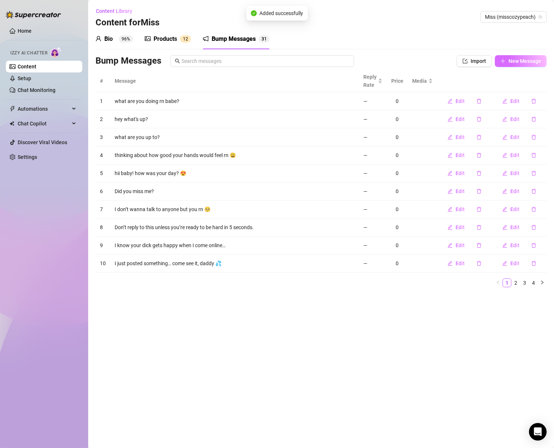
click at [515, 75] on th at bounding box center [519, 81] width 55 height 22
click at [525, 65] on button "New Message" at bounding box center [521, 61] width 52 height 12
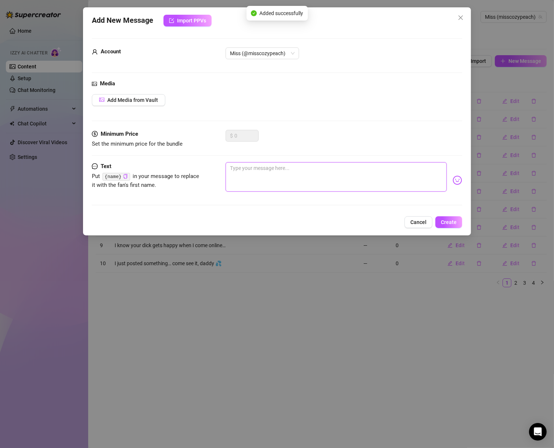
drag, startPoint x: 383, startPoint y: 182, endPoint x: 395, endPoint y: 185, distance: 12.4
click at [383, 182] on textarea at bounding box center [336, 176] width 221 height 29
paste textarea "Can I tell you a dirty secret?"
type textarea "Can I tell you a dirty secret?"
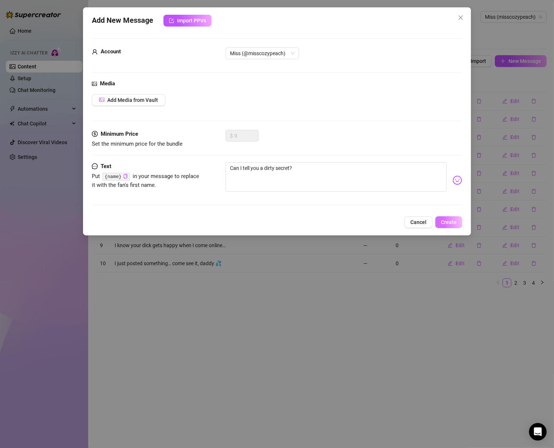
click at [452, 222] on span "Create" at bounding box center [449, 222] width 16 height 6
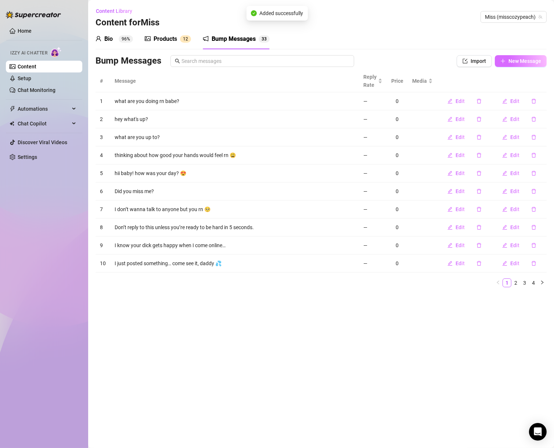
click at [521, 63] on span "New Message" at bounding box center [525, 61] width 33 height 6
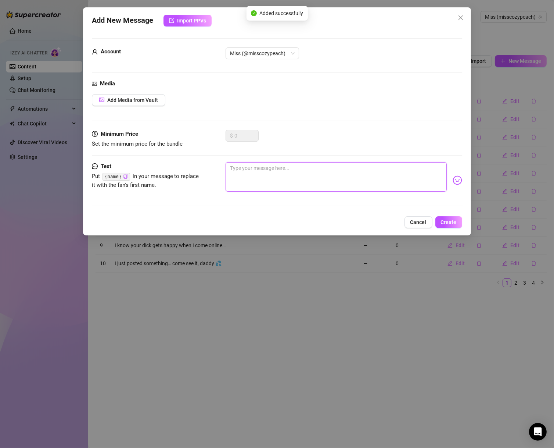
click at [333, 162] on textarea at bounding box center [336, 176] width 221 height 29
paste textarea "My favorite boys get first dibs… and you’re up!"
type textarea "My favorite boys get first dibs… and you’re up!"
click at [343, 168] on textarea "My favorite boys get first dibs… and you’re up!" at bounding box center [336, 176] width 221 height 29
type textarea "My favorite boys get first dibs… and you’re up!"
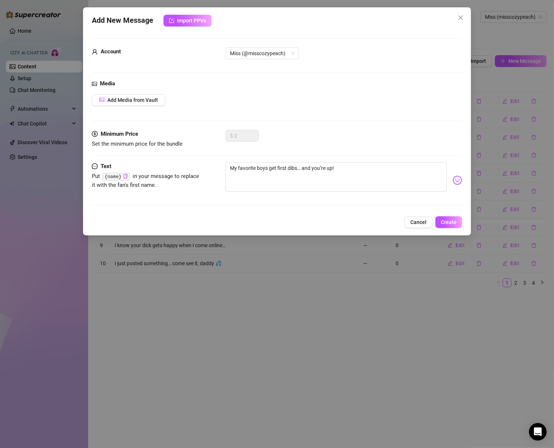
click at [444, 213] on div "Add New Message Import PPVs Account Miss (@misscozypeach) Media Add Media from …" at bounding box center [277, 121] width 388 height 228
click at [447, 219] on span "Create" at bounding box center [449, 222] width 16 height 6
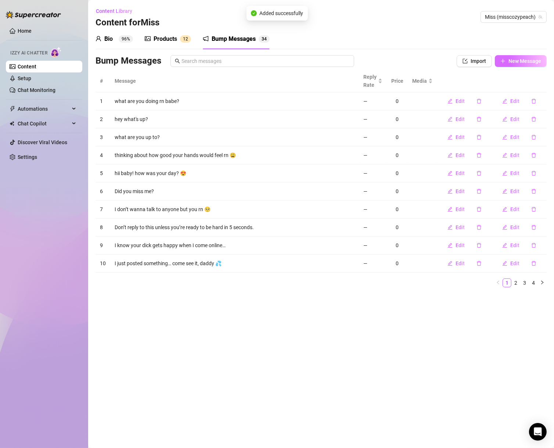
click at [523, 64] on button "New Message" at bounding box center [521, 61] width 52 height 12
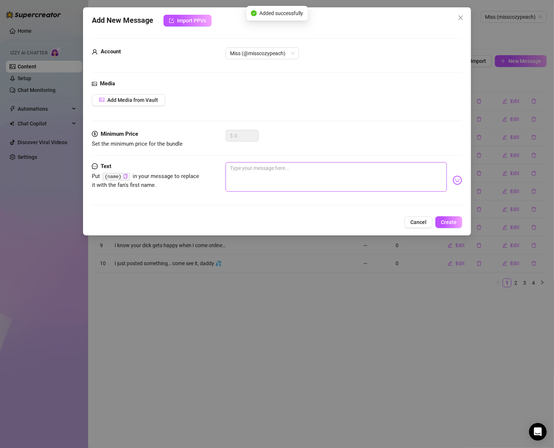
click at [320, 174] on textarea at bounding box center [336, 176] width 221 height 29
paste textarea "I literally came just thinking about you [DATE]."
type textarea "I literally came just thinking about you [DATE]."
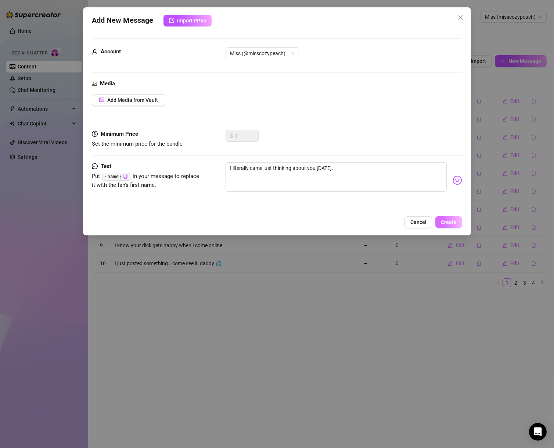
click at [451, 228] on button "Create" at bounding box center [449, 222] width 27 height 12
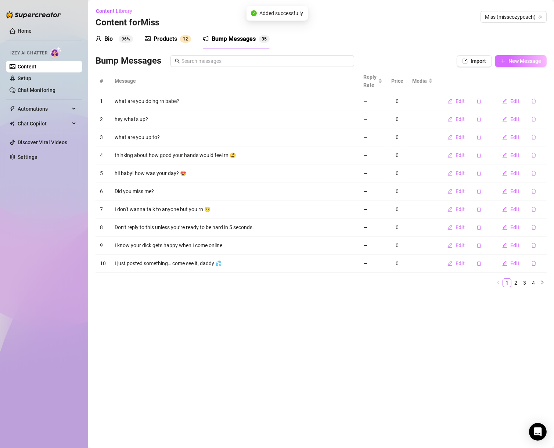
click at [529, 65] on button "New Message" at bounding box center [521, 61] width 52 height 12
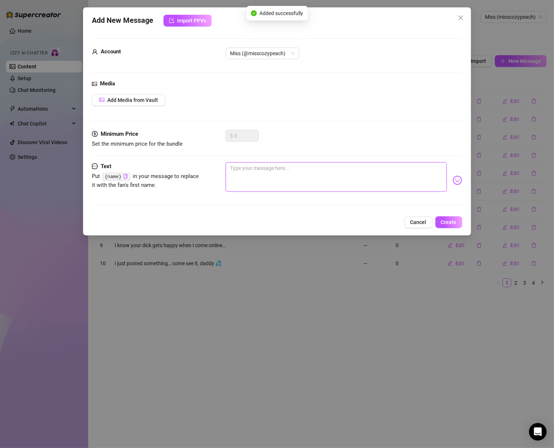
click at [357, 174] on textarea at bounding box center [336, 176] width 221 height 29
paste textarea "If you don’t message me right now, I’m gonna cry. And touch myself. Maybe both…"
type textarea "If you don’t message me right now, I’m gonna cry. And touch myself. Maybe both…"
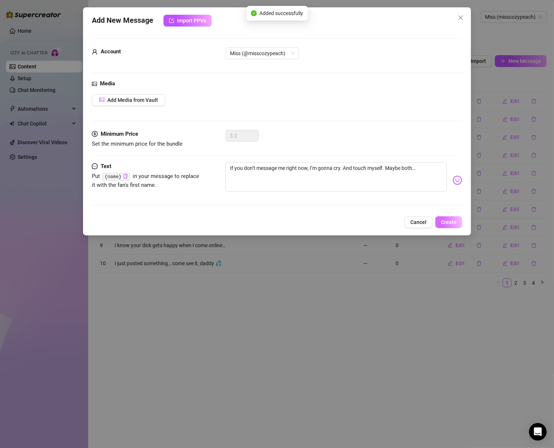
click at [456, 222] on span "Create" at bounding box center [449, 222] width 16 height 6
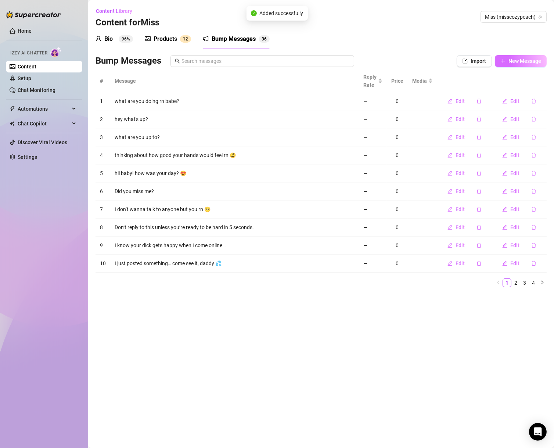
click at [533, 62] on span "New Message" at bounding box center [525, 61] width 33 height 6
type textarea "Type your message here..."
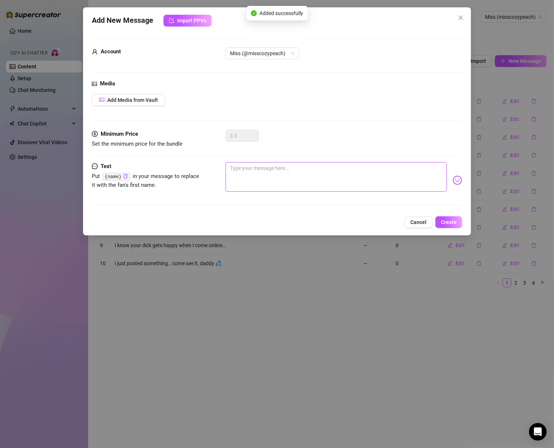
click at [328, 172] on textarea at bounding box center [336, 176] width 221 height 29
paste textarea "Let’s be real, you were thinking about me when you got online, weren’t you?😘"
type textarea "Let’s be real, you were thinking about me when you got online, weren’t you?😘"
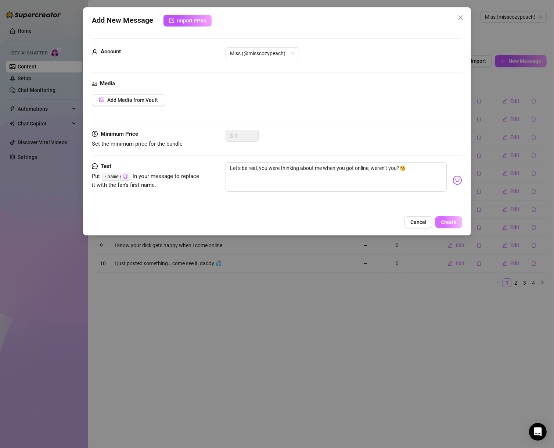
click at [440, 219] on button "Create" at bounding box center [449, 222] width 27 height 12
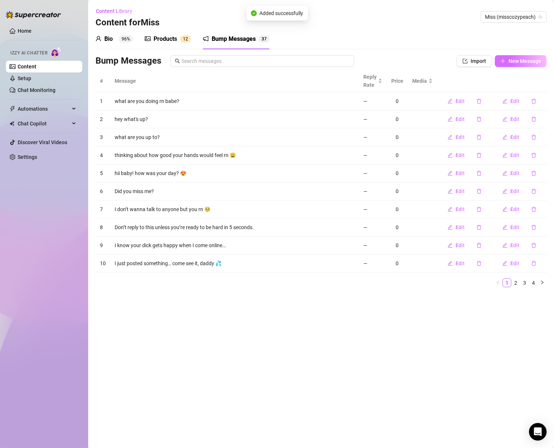
click at [520, 57] on button "New Message" at bounding box center [521, 61] width 52 height 12
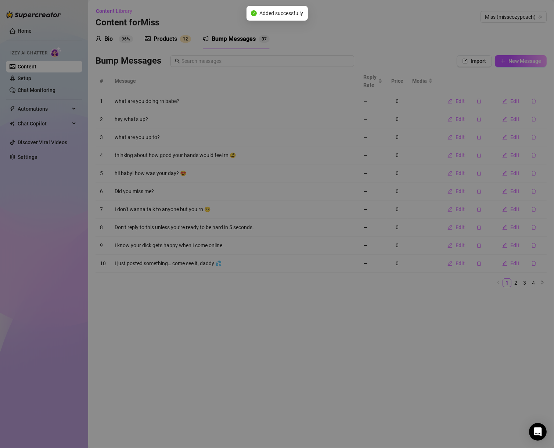
type textarea "Type your message here..."
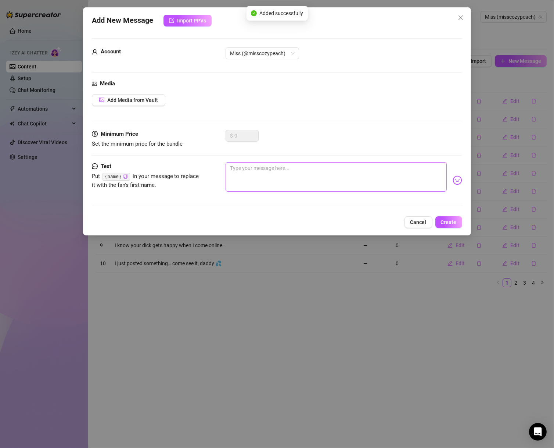
click at [349, 191] on div at bounding box center [344, 180] width 237 height 36
click at [353, 182] on textarea at bounding box center [336, 176] width 221 height 29
paste textarea "You look like you need to be teased tonight 🫢"
type textarea "You look like you need to be teased tonight 🫢"
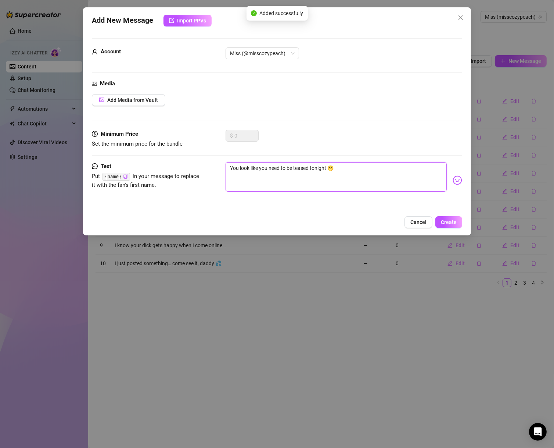
type textarea "You look like you need to be teased tonight 🫢"
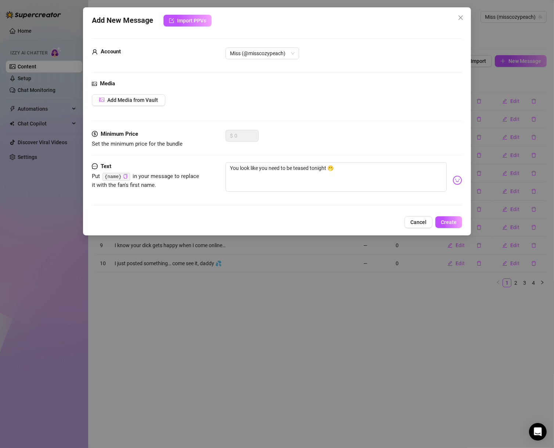
click at [449, 228] on div "Add New Message Import PPVs Account Miss (@misscozypeach) Media Add Media from …" at bounding box center [277, 121] width 388 height 228
click at [452, 222] on span "Create" at bounding box center [449, 222] width 16 height 6
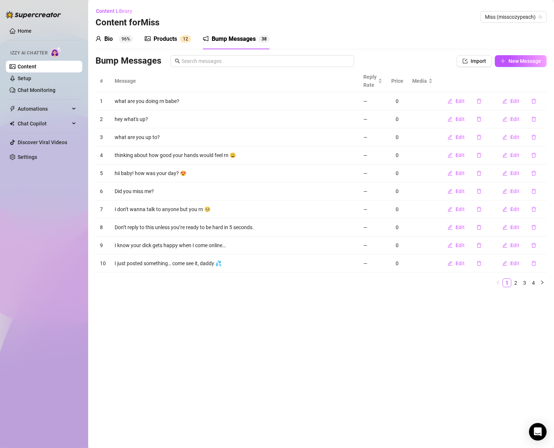
click at [541, 70] on th at bounding box center [519, 81] width 55 height 22
click at [528, 58] on span "New Message" at bounding box center [525, 61] width 33 height 6
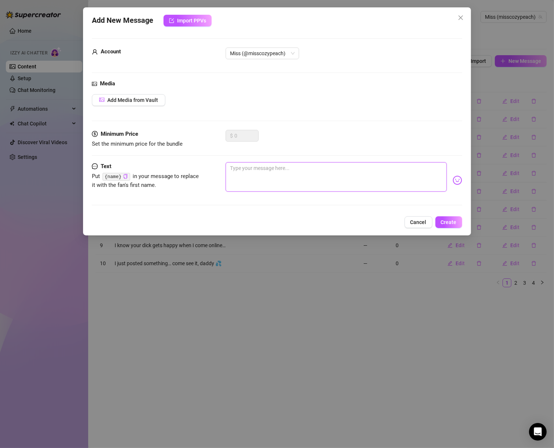
click at [324, 165] on textarea at bounding box center [336, 176] width 221 height 29
click at [341, 178] on textarea at bounding box center [336, 176] width 221 height 29
paste textarea "I’m dripping and you’re online. Coincidence? I think not 💋"
type textarea "I’m dripping and you’re online. Coincidence? I think not 💋"
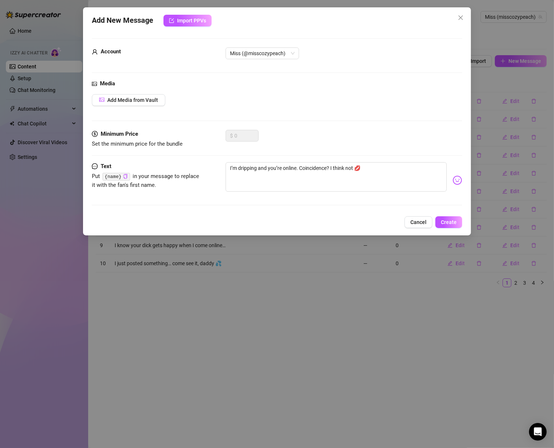
click at [456, 222] on span "Create" at bounding box center [449, 222] width 16 height 6
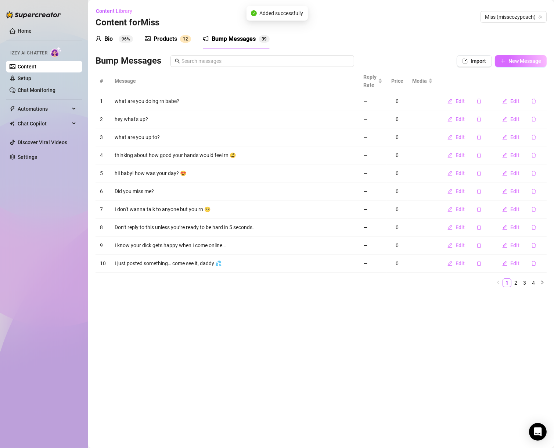
click at [529, 63] on span "New Message" at bounding box center [525, 61] width 33 height 6
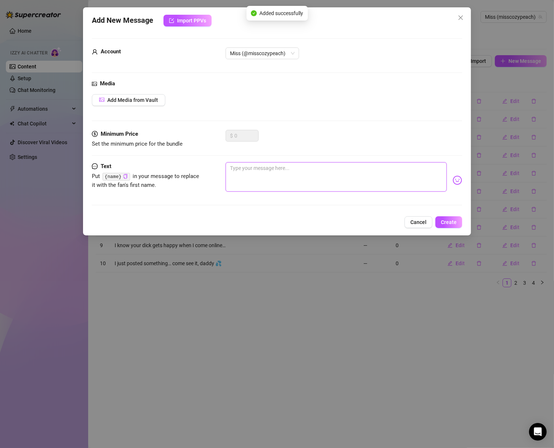
click at [331, 172] on textarea at bounding box center [336, 176] width 221 height 29
paste textarea "Warning: This DM causes unexpected boners 💯"
type textarea "Warning: This DM causes unexpected boners 💯"
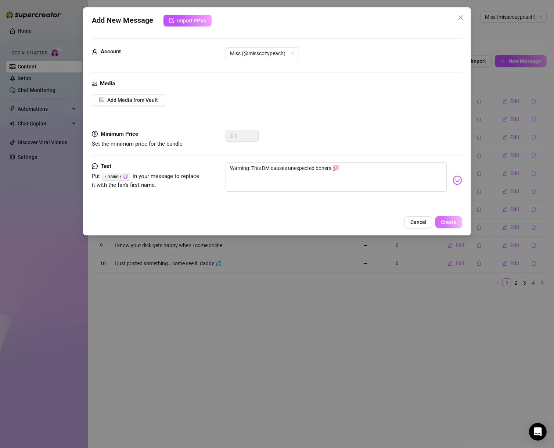
click at [449, 221] on span "Create" at bounding box center [449, 222] width 16 height 6
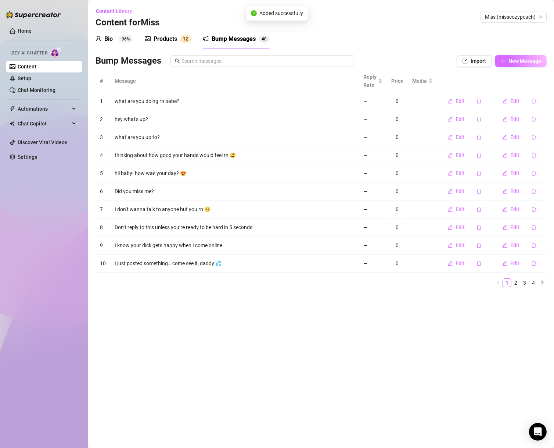
click at [508, 56] on button "New Message" at bounding box center [521, 61] width 52 height 12
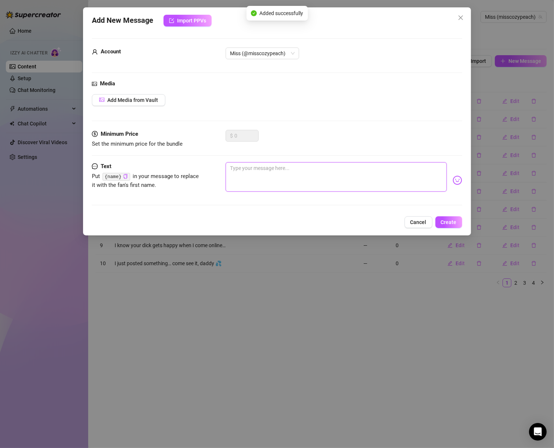
click at [344, 185] on textarea at bounding box center [336, 176] width 221 height 29
paste textarea "I filmed something I definitely wasn’t supposed to…"
type textarea "I filmed something I definitely wasn’t supposed to…"
click at [446, 219] on span "Create" at bounding box center [449, 222] width 16 height 6
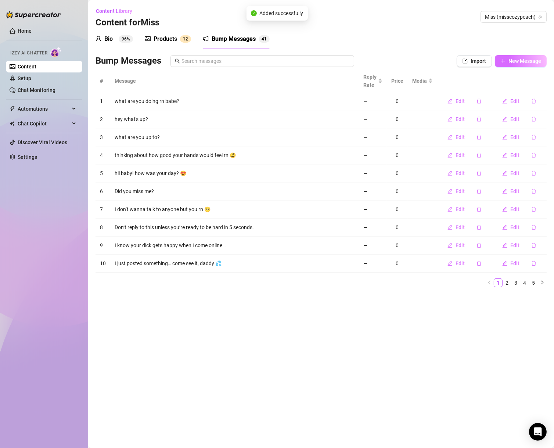
click at [506, 60] on icon "plus" at bounding box center [503, 60] width 5 height 5
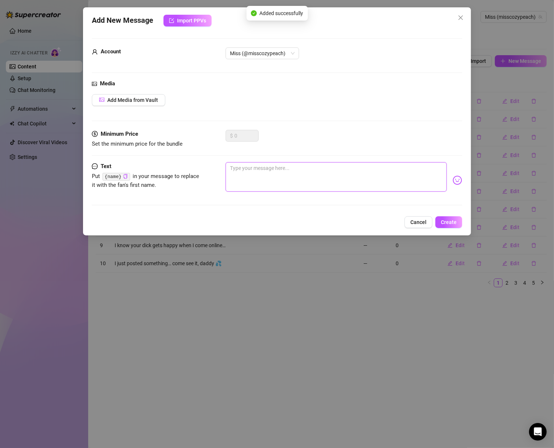
click at [338, 171] on textarea at bounding box center [336, 176] width 221 height 29
paste textarea "I’m bored and horny. And I picked YOU to do something about it😈"
type textarea "I’m bored and horny. And I picked YOU to do something about it😈"
click at [453, 223] on span "Create" at bounding box center [449, 222] width 16 height 6
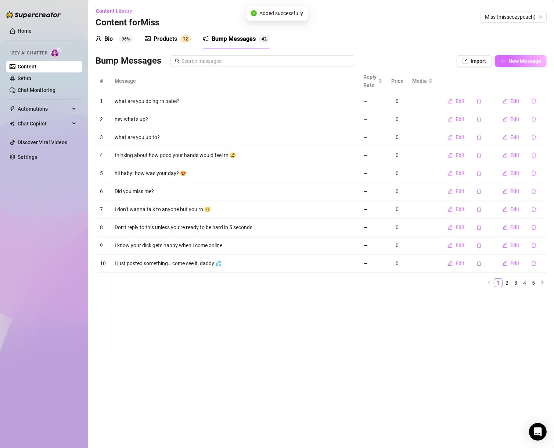
click at [527, 61] on span "New Message" at bounding box center [525, 61] width 33 height 6
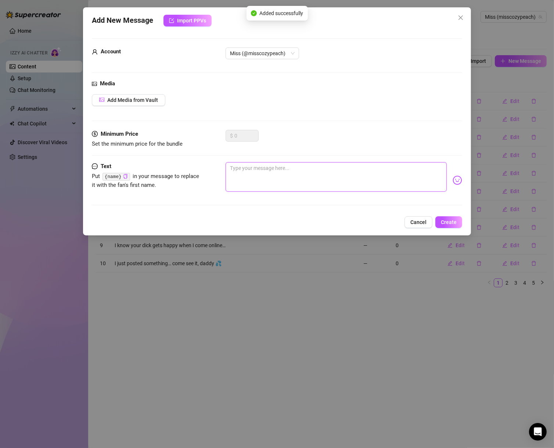
click at [344, 171] on textarea at bounding box center [336, 176] width 221 height 29
paste textarea "If your hands aren’t down your pants in 30 seconds, I failed!!"
type textarea "If your hands aren’t down your pants in 30 seconds, I failed!!"
click at [443, 219] on span "Create" at bounding box center [449, 222] width 16 height 6
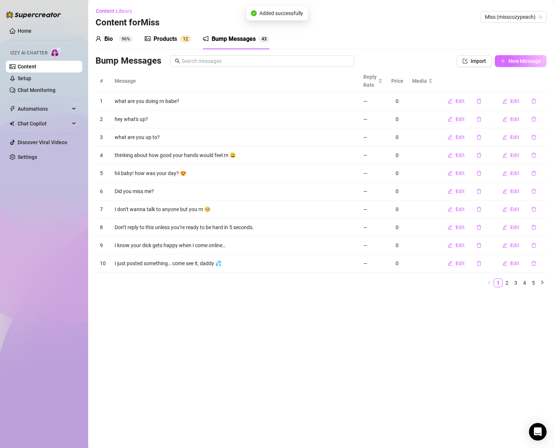
click at [525, 60] on span "New Message" at bounding box center [525, 61] width 33 height 6
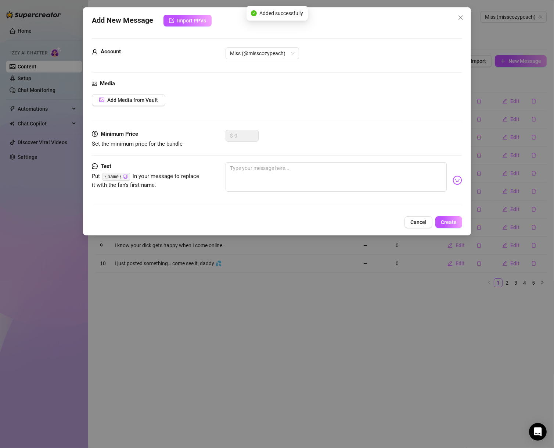
click at [322, 161] on div "Minimum Price Set the minimum price for the bundle $ 0" at bounding box center [277, 146] width 371 height 32
click at [322, 168] on textarea at bounding box center [336, 176] width 221 height 29
paste textarea "Just saw you were online… and got wet 😮‍💨"
type textarea "Just saw you were online… and got wet 😮‍💨"
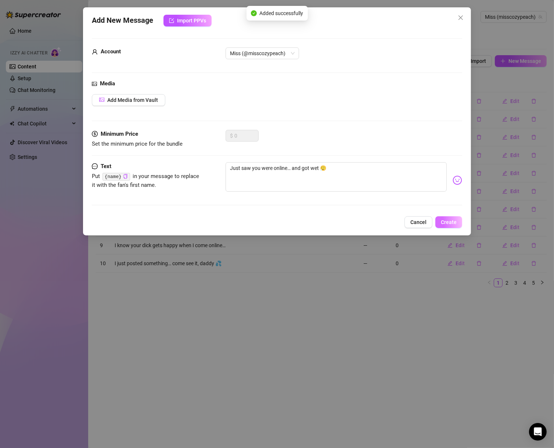
click at [450, 225] on button "Create" at bounding box center [449, 222] width 27 height 12
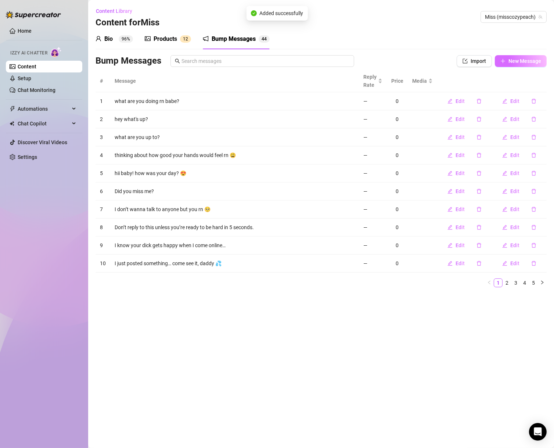
click at [510, 58] on span "New Message" at bounding box center [525, 61] width 33 height 6
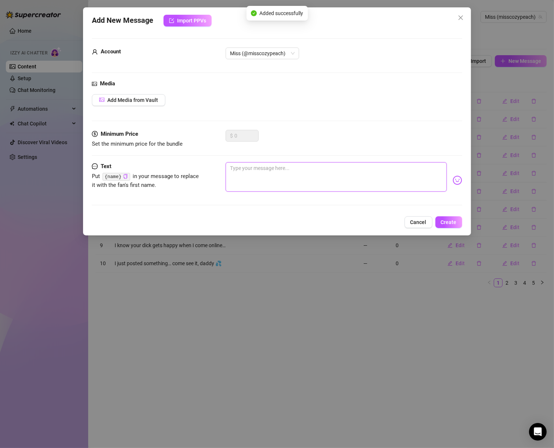
click at [354, 169] on textarea at bounding box center [336, 176] width 221 height 29
paste textarea "Every time you come online, do you ever think about me?"
type textarea "Every time you come online, do you ever think about me?"
click at [441, 222] on button "Create" at bounding box center [449, 222] width 27 height 12
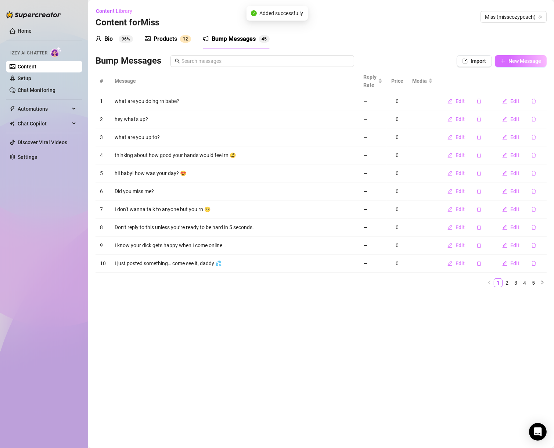
click at [514, 63] on span "New Message" at bounding box center [525, 61] width 33 height 6
type textarea "Type your message here..."
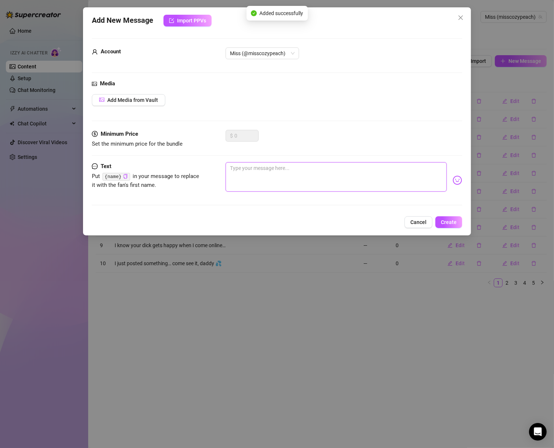
click at [372, 173] on textarea at bounding box center [336, 176] width 221 height 29
paste textarea "You make me wanna be such a good bad girl 😏"
type textarea "You make me wanna be such a good bad girl 😏"
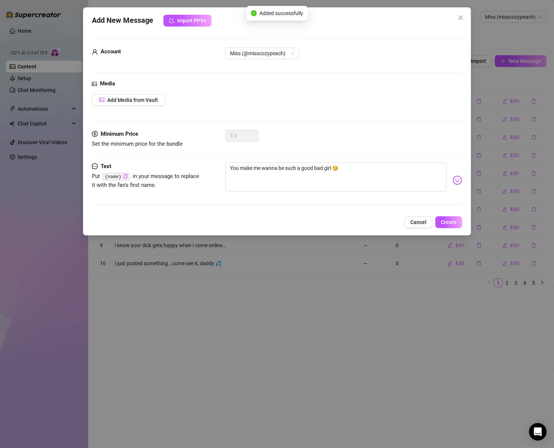
click at [456, 229] on div "Add New Message Import PPVs Account Miss (@misscozypeach) Media Add Media from …" at bounding box center [277, 121] width 388 height 228
click at [439, 223] on button "Create" at bounding box center [449, 222] width 27 height 12
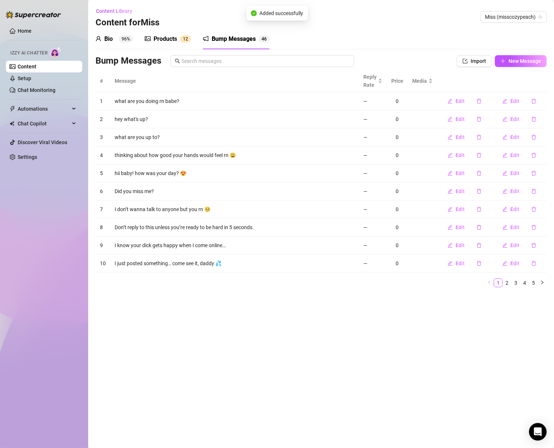
click at [516, 67] on div "Bump Messages Import New Message" at bounding box center [321, 62] width 451 height 15
click at [518, 68] on div "Bump Messages Import New Message" at bounding box center [321, 62] width 451 height 15
click at [519, 63] on span "New Message" at bounding box center [525, 61] width 33 height 6
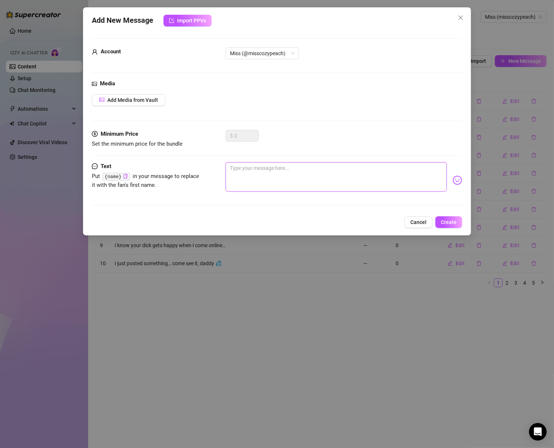
click at [346, 168] on textarea at bounding box center [336, 176] width 221 height 29
paste textarea "Why do I get turned on just messaging you??"
type textarea "Why do I get turned on just messaging you??"
click at [452, 219] on span "Create" at bounding box center [449, 222] width 16 height 6
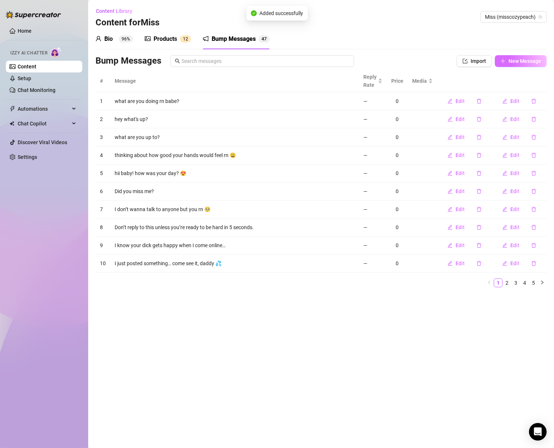
click at [509, 59] on span "New Message" at bounding box center [525, 61] width 33 height 6
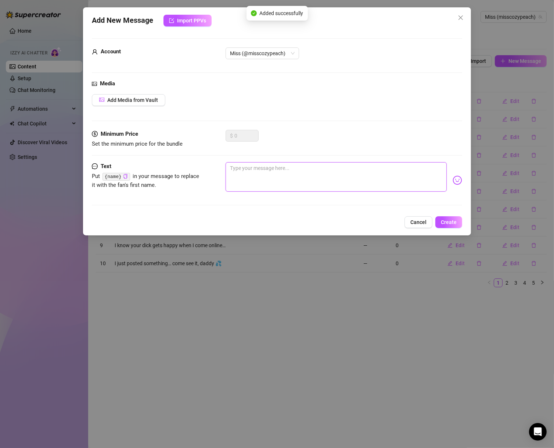
click at [327, 165] on textarea at bounding box center [336, 176] width 221 height 29
paste textarea "You're the first one I wanted to talk to right now 💗"
type textarea "You're the first one I wanted to talk to right now 💗"
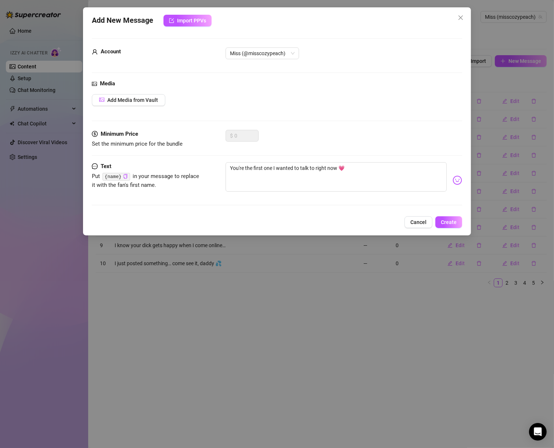
click at [450, 228] on div "Add New Message Import PPVs Account Miss (@misscozypeach) Media Add Media from …" at bounding box center [277, 121] width 388 height 228
click at [454, 220] on span "Create" at bounding box center [449, 222] width 16 height 6
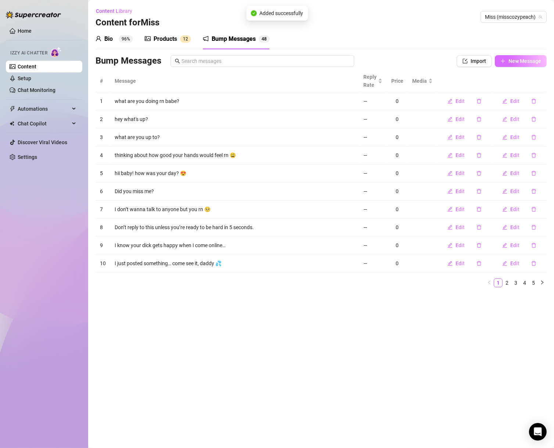
click at [521, 66] on button "New Message" at bounding box center [521, 61] width 52 height 12
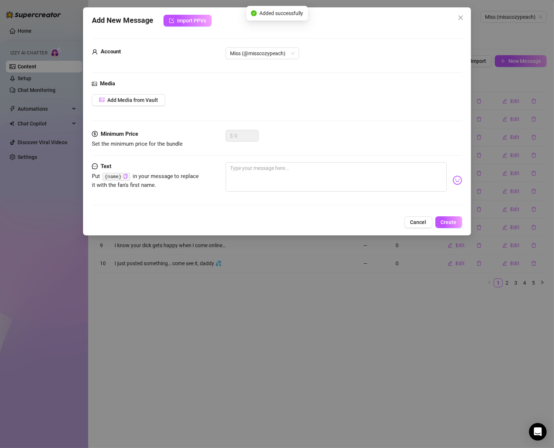
click at [338, 161] on div "Minimum Price Set the minimum price for the bundle $ 0" at bounding box center [277, 146] width 371 height 32
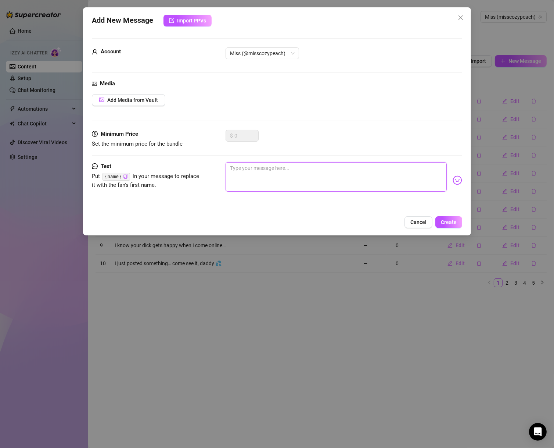
click at [379, 179] on textarea at bounding box center [336, 176] width 221 height 29
paste textarea "Caught myself thinking about you earlier…"
type textarea "Caught myself thinking about you earlier…"
click at [458, 226] on button "Create" at bounding box center [449, 222] width 27 height 12
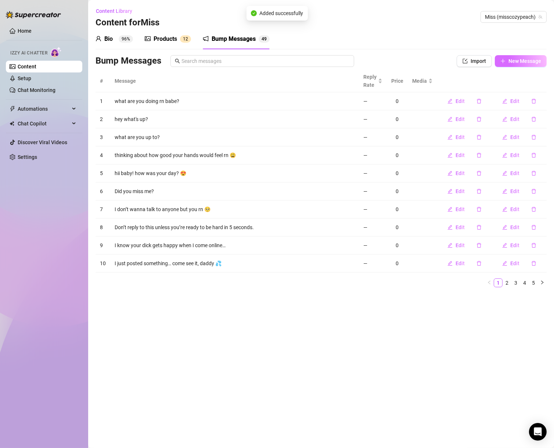
click at [507, 62] on button "New Message" at bounding box center [521, 61] width 52 height 12
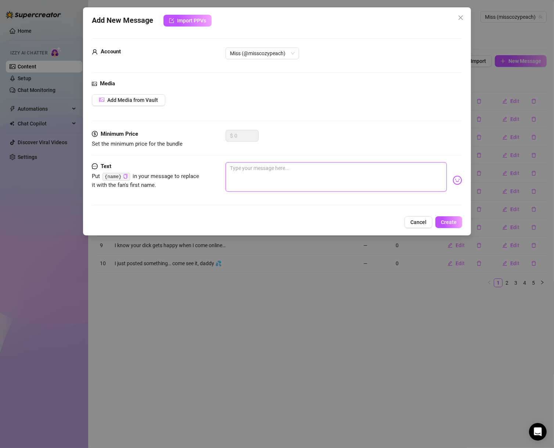
click at [375, 172] on textarea at bounding box center [336, 176] width 221 height 29
click at [331, 175] on textarea at bounding box center [336, 176] width 221 height 29
paste textarea "You’ve been so quiet… i need you to be loud instead 😈"
type textarea "You’ve been so quiet… i need you to be loud instead 😈"
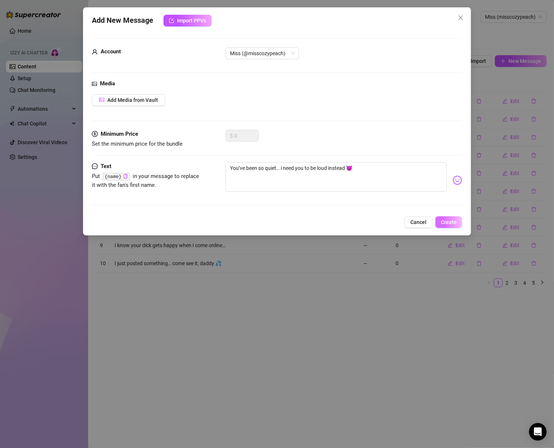
click at [451, 221] on span "Create" at bounding box center [449, 222] width 16 height 6
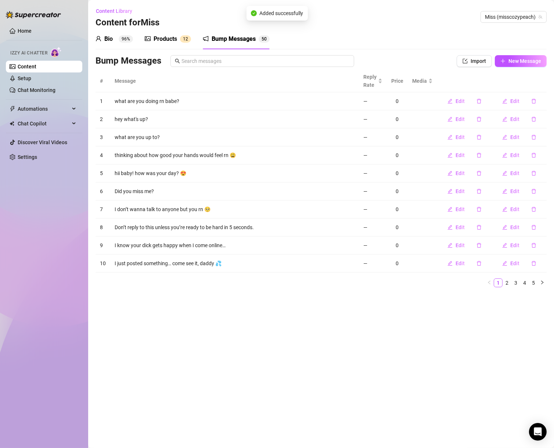
click at [519, 53] on div "Bio 96% Products 1 2 Bump Messages 5 0 Bio Import Bio from other creator Person…" at bounding box center [321, 161] width 451 height 264
click at [518, 62] on span "New Message" at bounding box center [525, 61] width 33 height 6
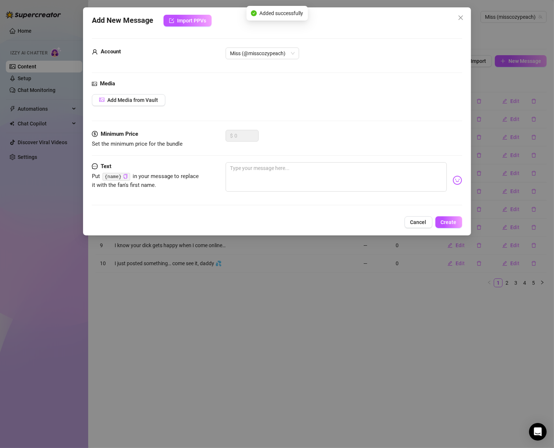
click at [353, 151] on div "Minimum Price Set the minimum price for the bundle $ 0" at bounding box center [277, 146] width 371 height 32
click at [333, 171] on textarea at bounding box center [336, 176] width 221 height 29
paste textarea "Seeing you online has got me oozing confidence… and other fluids 🥵💦"
type textarea "Seeing you online has got me oozing confidence… and other fluids 🥵💦"
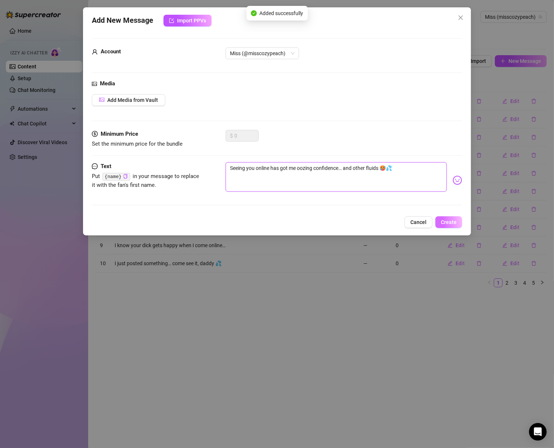
type textarea "Seeing you online has got me oozing confidence… and other fluids 🥵💦"
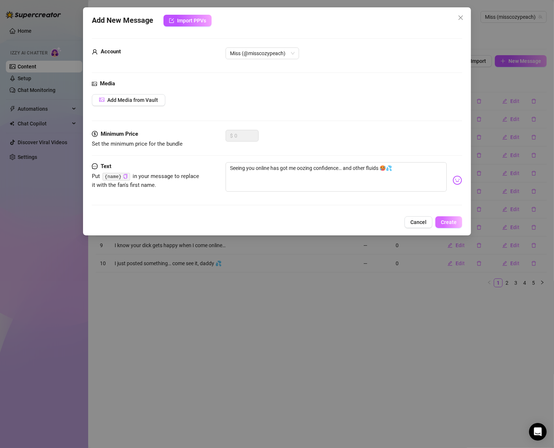
click at [451, 221] on span "Create" at bounding box center [449, 222] width 16 height 6
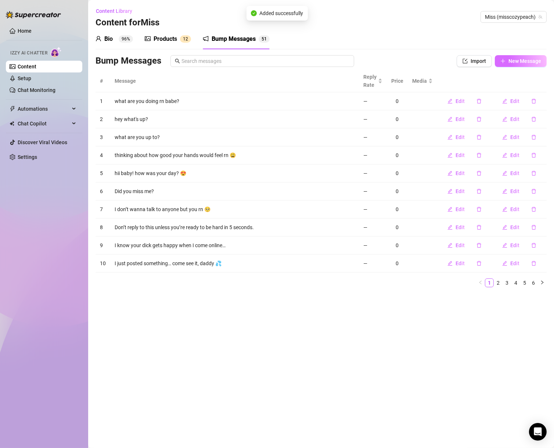
click at [535, 58] on span "New Message" at bounding box center [525, 61] width 33 height 6
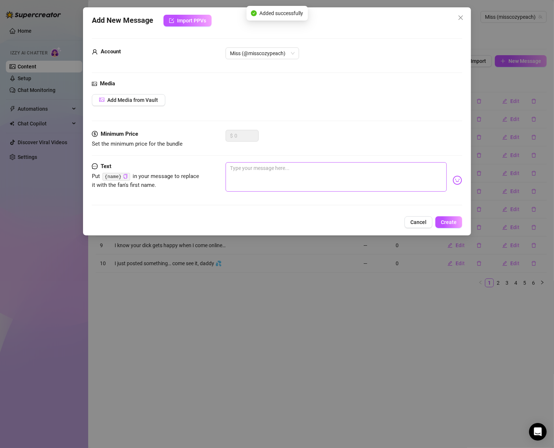
drag, startPoint x: 340, startPoint y: 159, endPoint x: 340, endPoint y: 172, distance: 13.2
click at [340, 159] on div "Minimum Price Set the minimum price for the bundle $ 0" at bounding box center [277, 146] width 371 height 32
click at [340, 172] on textarea at bounding box center [336, 176] width 221 height 29
paste textarea "I was this close to filming something wild!!"
type textarea "I was this close to filming something wild!!"
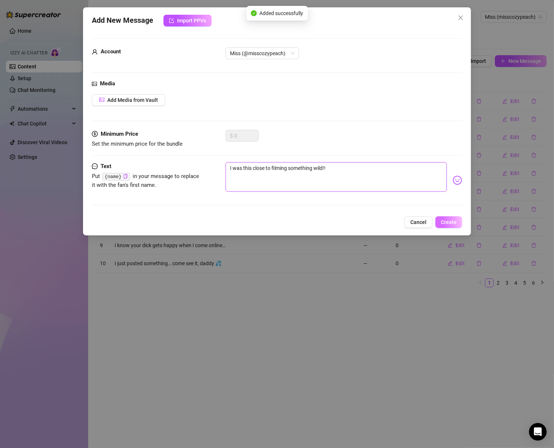
type textarea "I was this close to filming something wild!!"
click at [447, 221] on span "Create" at bounding box center [449, 222] width 16 height 6
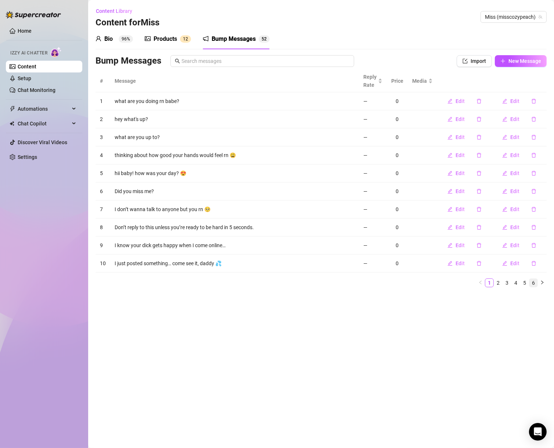
click at [535, 283] on link "6" at bounding box center [534, 283] width 8 height 8
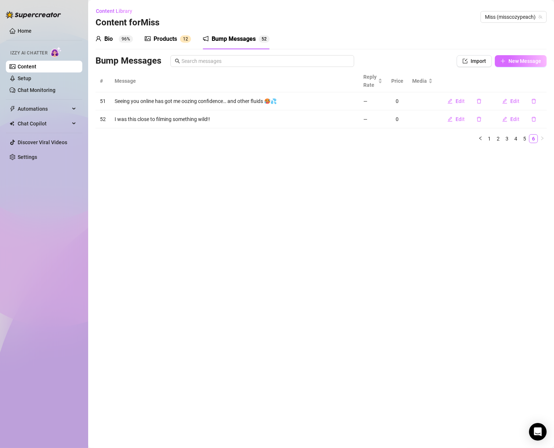
click at [537, 63] on span "New Message" at bounding box center [525, 61] width 33 height 6
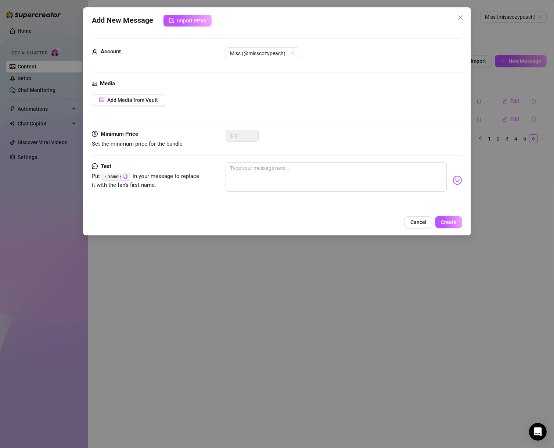
click at [380, 145] on div "$ 0" at bounding box center [344, 139] width 237 height 18
click at [374, 167] on textarea at bounding box center [336, 176] width 221 height 29
paste textarea "Don’t keep me waiting, babe. I’m already naked."
type textarea "Don’t keep me waiting, babe. I’m already naked."
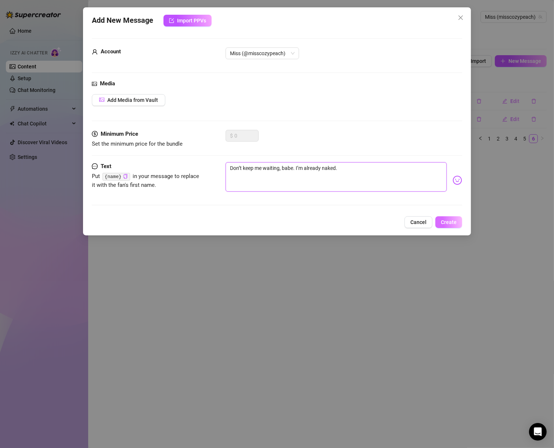
type textarea "Don’t keep me waiting, babe. I’m already naked."
click at [446, 224] on span "Create" at bounding box center [449, 222] width 16 height 6
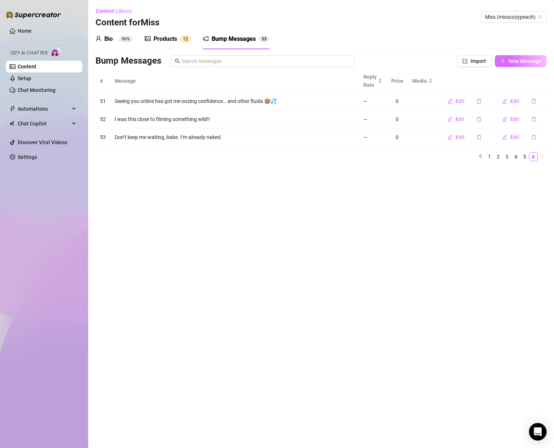
click at [513, 56] on button "New Message" at bounding box center [521, 61] width 52 height 12
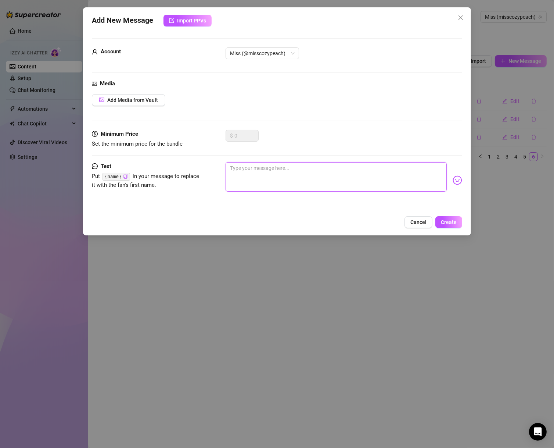
click at [361, 174] on textarea at bounding box center [336, 176] width 221 height 29
paste textarea "All dressed up with no one to tease but you 💅"
type textarea "All dressed up with no one to tease but you 💅"
click at [436, 221] on button "Create" at bounding box center [449, 222] width 27 height 12
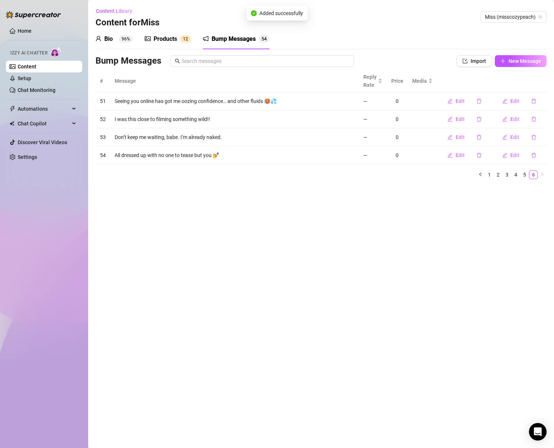
click at [517, 49] on div "Bio 96% Products 1 2 Bump Messages 5 4" at bounding box center [321, 39] width 451 height 21
click at [516, 61] on span "New Message" at bounding box center [525, 61] width 33 height 6
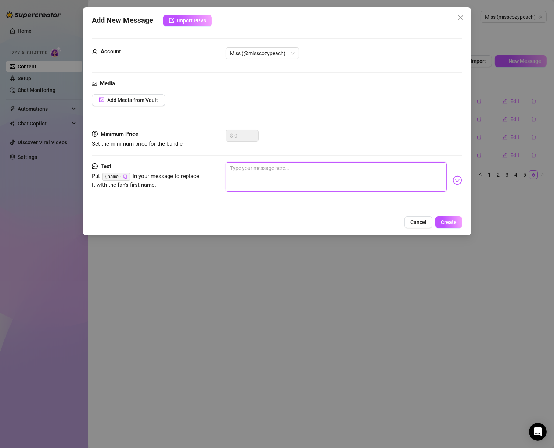
click at [367, 172] on textarea at bounding box center [336, 176] width 221 height 29
paste textarea "Wanna play a filthy lil game? 👀"
type textarea "Wanna play a filthy lil game? 👀"
click at [448, 221] on span "Create" at bounding box center [449, 222] width 16 height 6
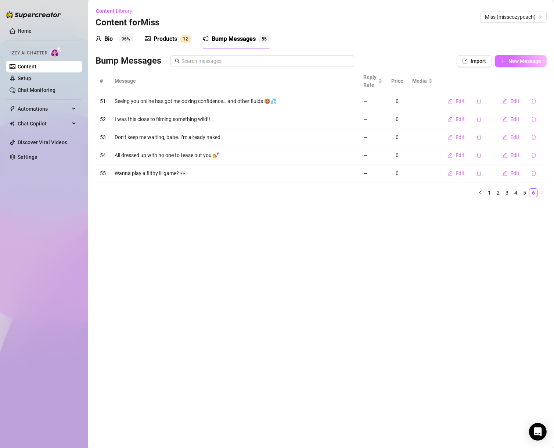
click at [527, 64] on span "New Message" at bounding box center [525, 61] width 33 height 6
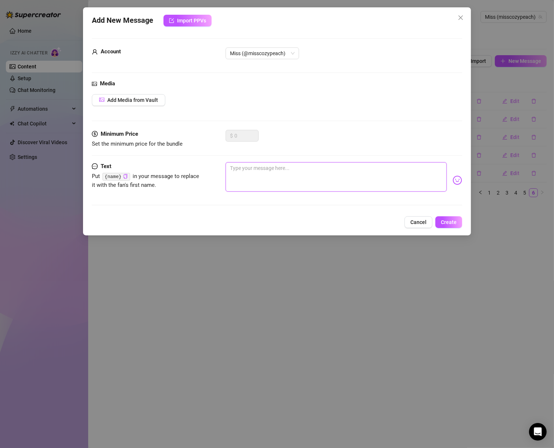
click at [318, 169] on textarea at bounding box center [336, 176] width 221 height 29
paste textarea "You’re on. I’m on. Let’s be bad."
type textarea "You’re on. I’m on. Let’s be bad."
click at [443, 220] on span "Create" at bounding box center [449, 222] width 16 height 6
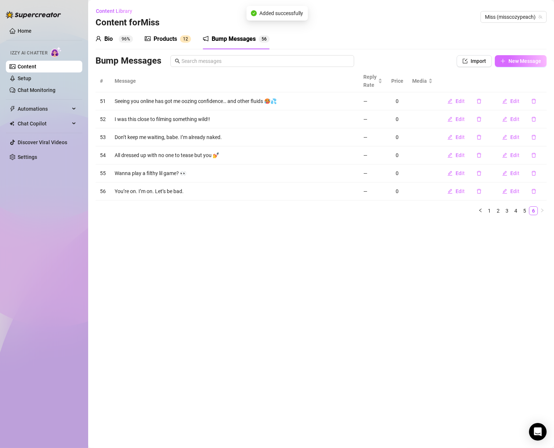
click at [510, 58] on span "New Message" at bounding box center [525, 61] width 33 height 6
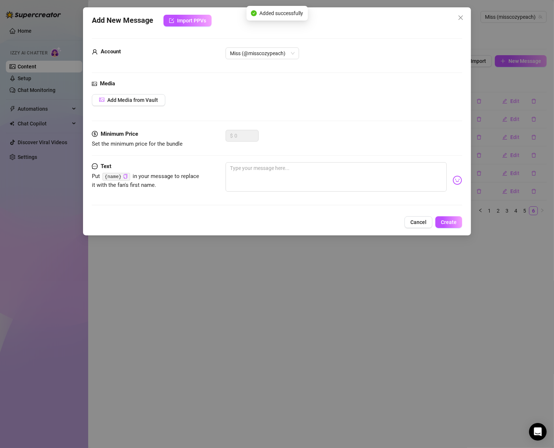
click at [359, 142] on div "$ 0" at bounding box center [344, 139] width 237 height 18
click at [352, 167] on textarea at bounding box center [336, 176] width 221 height 29
paste textarea "Just got out of the shower… you’re my first thought 💦"
type textarea "Just got out of the shower… you’re my first thought 💦"
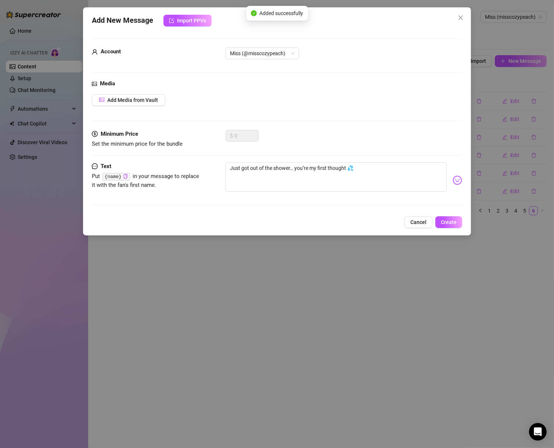
click at [456, 222] on span "Create" at bounding box center [449, 222] width 16 height 6
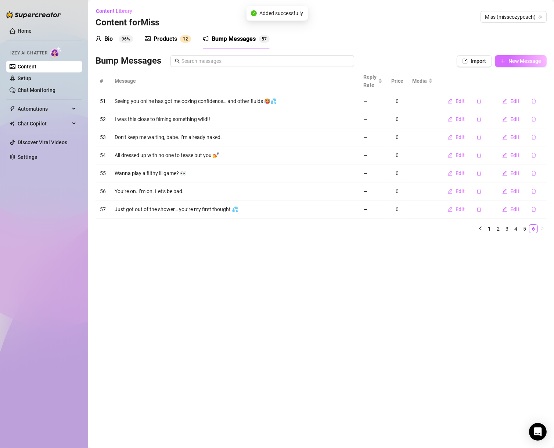
click at [520, 58] on span "New Message" at bounding box center [525, 61] width 33 height 6
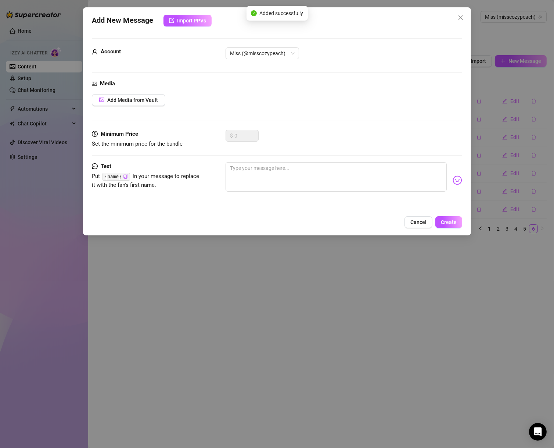
click at [315, 194] on div at bounding box center [344, 180] width 237 height 36
click at [317, 173] on textarea at bounding box center [336, 176] width 221 height 29
paste textarea "I’ve got a surprise. But you gotta be quick 😈"
type textarea "I’ve got a surprise. But you gotta be quick 😈"
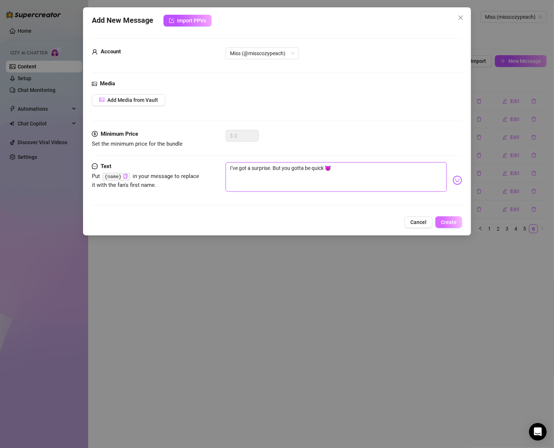
type textarea "I’ve got a surprise. But you gotta be quick 😈"
click at [457, 225] on span "Create" at bounding box center [449, 222] width 16 height 6
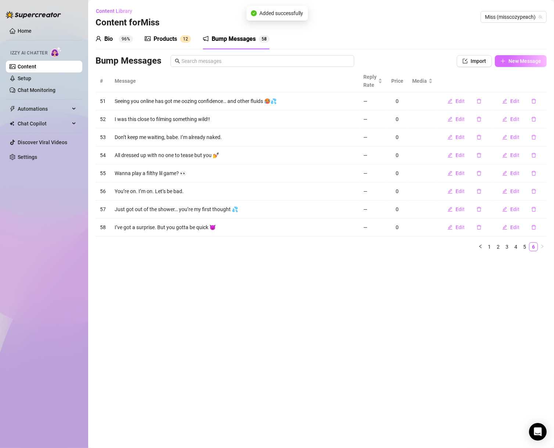
click at [517, 55] on button "New Message" at bounding box center [521, 61] width 52 height 12
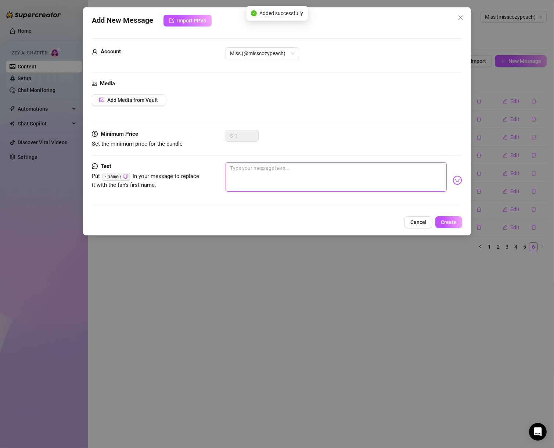
click at [346, 168] on textarea at bounding box center [336, 176] width 221 height 29
paste textarea "This isn’t just a message. It’s an invitation to misbehave 🥵"
type textarea "This isn’t just a message. It’s an invitation to misbehave 🥵"
click at [462, 221] on button "Create" at bounding box center [449, 222] width 27 height 12
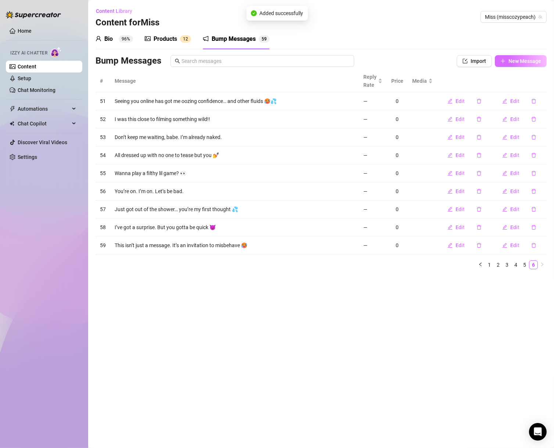
click at [517, 59] on span "New Message" at bounding box center [525, 61] width 33 height 6
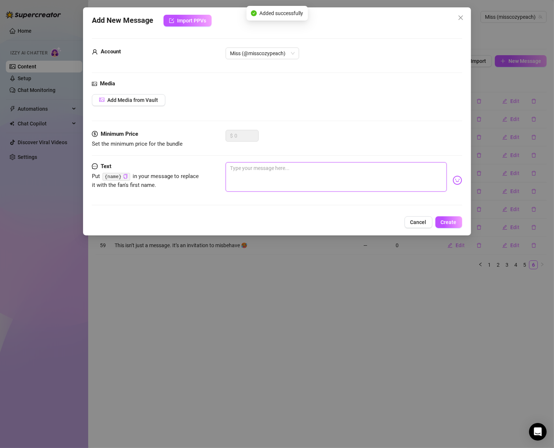
drag, startPoint x: 336, startPoint y: 183, endPoint x: 333, endPoint y: 178, distance: 6.1
click at [335, 183] on textarea at bounding box center [336, 176] width 221 height 29
click at [333, 168] on textarea at bounding box center [336, 176] width 221 height 29
paste textarea "What are you up to, huh?"
type textarea "What are you up to, huh?"
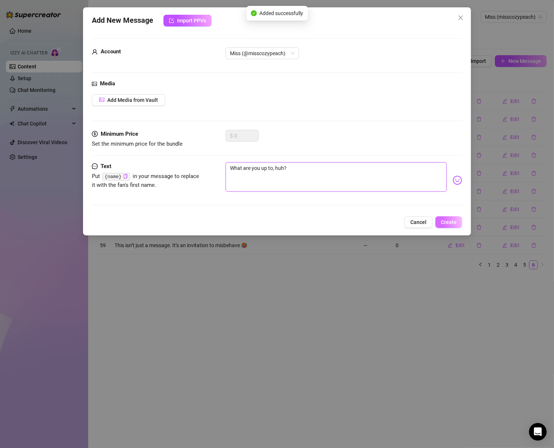
type textarea "What are you up to, huh?"
click at [454, 222] on span "Create" at bounding box center [449, 222] width 16 height 6
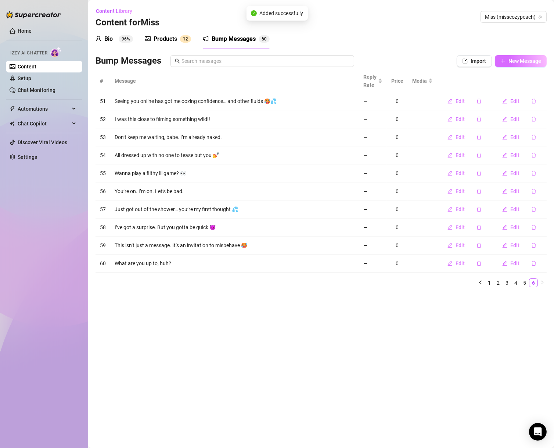
click at [508, 55] on button "New Message" at bounding box center [521, 61] width 52 height 12
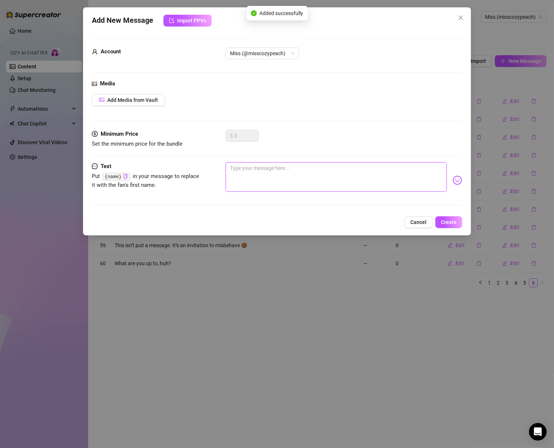
click at [332, 175] on textarea at bounding box center [336, 176] width 221 height 29
paste textarea "Wanna help me ruin this cute lil outfit?"
type textarea "Wanna help me ruin this cute lil outfit?"
click at [458, 224] on button "Create" at bounding box center [449, 222] width 27 height 12
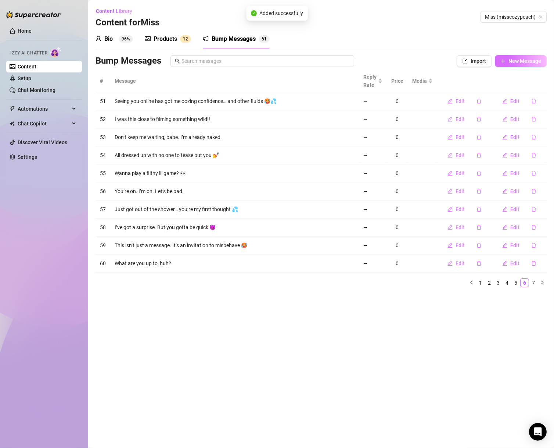
click at [523, 58] on span "New Message" at bounding box center [525, 61] width 33 height 6
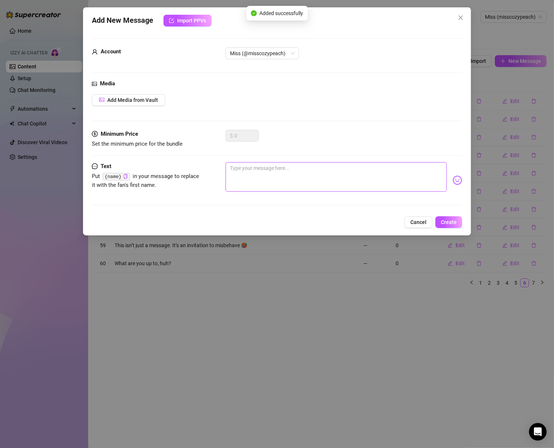
click at [329, 185] on textarea at bounding box center [336, 176] width 221 height 29
paste textarea "If you don’t message me back, I’m gonna send something even worse 😘"
type textarea "If you don’t message me back, I’m gonna send something even worse 😘"
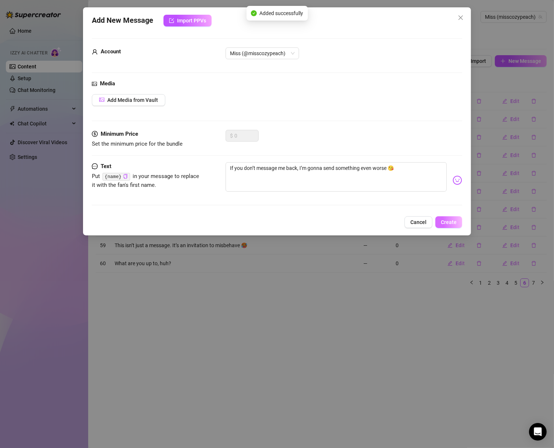
click at [446, 219] on span "Create" at bounding box center [449, 222] width 16 height 6
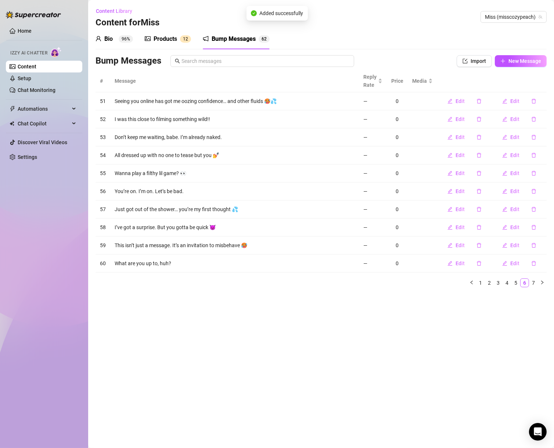
click at [524, 47] on div "Bio 96% Products 1 2 Bump Messages 6 1 2" at bounding box center [321, 39] width 451 height 21
click at [520, 60] on span "New Message" at bounding box center [525, 61] width 33 height 6
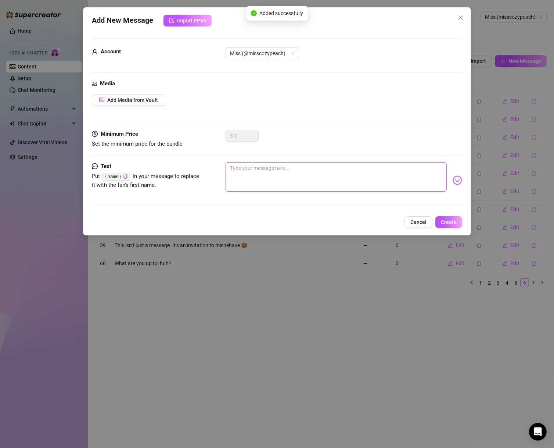
click at [333, 172] on textarea at bounding box center [336, 176] width 221 height 29
paste textarea "Be honest… you like when I tease you in the DMs, huh?"
type textarea "Be honest… you like when I tease you in the DMs, huh?"
click at [448, 219] on span "Create" at bounding box center [449, 222] width 16 height 6
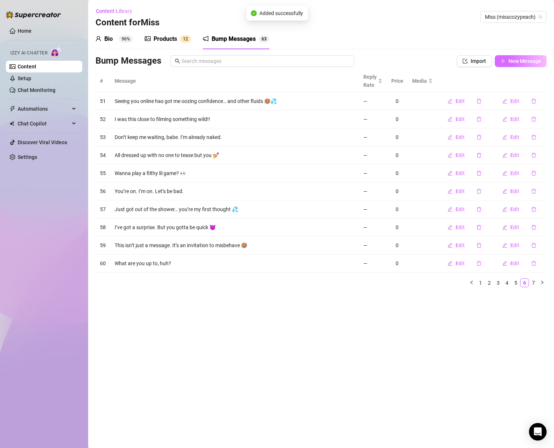
click at [519, 59] on span "New Message" at bounding box center [525, 61] width 33 height 6
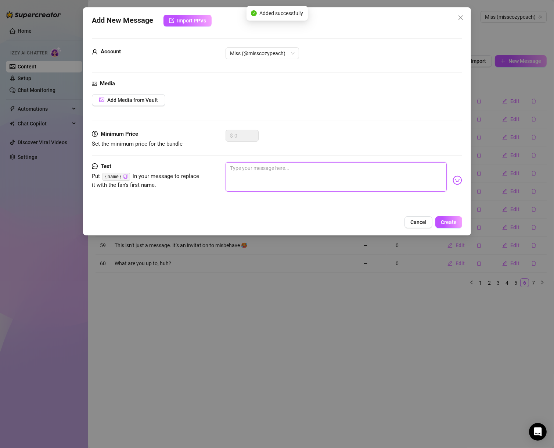
click at [334, 175] on textarea at bounding box center [336, 176] width 221 height 29
paste textarea "This message comes with ✨extra slut energy✨"
type textarea "This message comes with ✨extra slut energy✨"
click at [449, 221] on span "Create" at bounding box center [449, 222] width 16 height 6
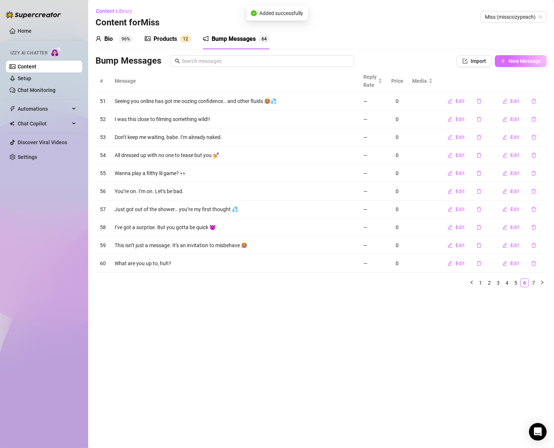
click at [530, 59] on span "New Message" at bounding box center [525, 61] width 33 height 6
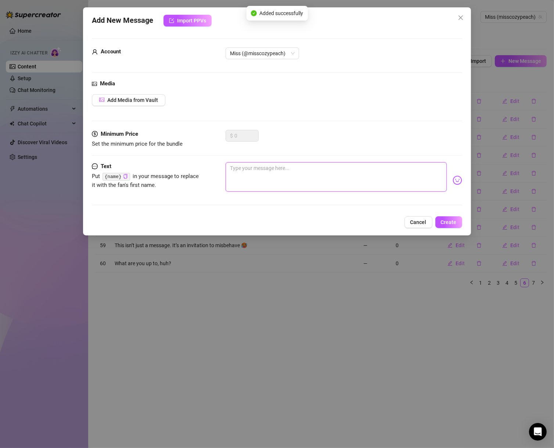
click at [305, 189] on textarea at bounding box center [336, 176] width 221 height 29
paste textarea "I’d sit on your face rn if I could, like fr 😏"
type textarea "I’d sit on your face rn if I could, like fr 😏"
click at [449, 221] on span "Create" at bounding box center [449, 222] width 16 height 6
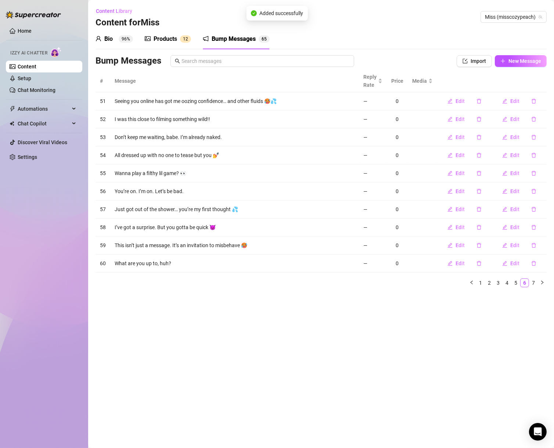
click at [392, 324] on main "Content Library Content for Miss Miss (misscozypeach) Bio 96% Products 1 2 Bump…" at bounding box center [321, 224] width 466 height 448
click at [466, 335] on main "Content Library Content for Miss Miss (misscozypeach) Bio 96% Products 1 2 Bump…" at bounding box center [321, 224] width 466 height 448
click at [518, 18] on span "Miss (misscozypeach)" at bounding box center [513, 16] width 57 height 11
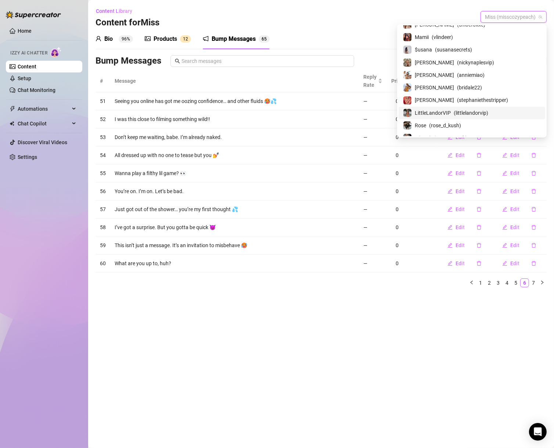
scroll to position [88, 0]
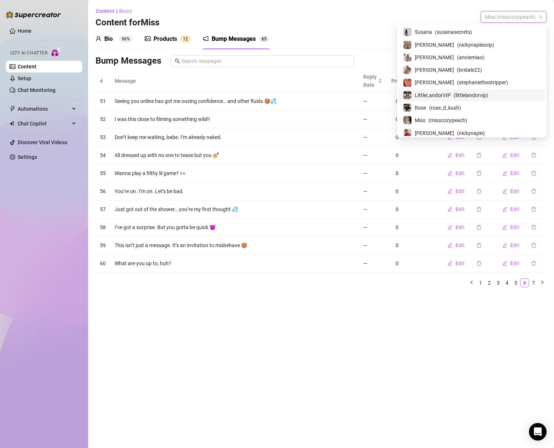
click at [500, 110] on div "Rose ( rose_d_kush )" at bounding box center [472, 107] width 138 height 9
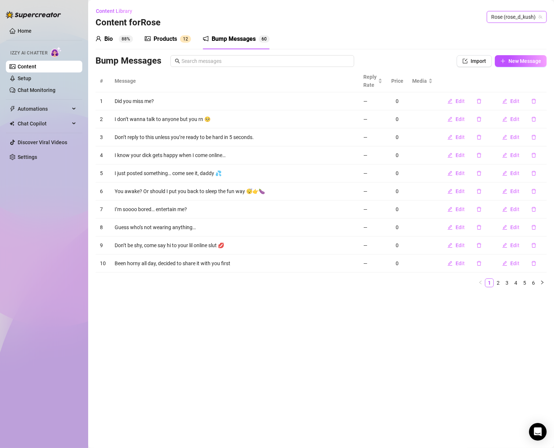
click at [495, 18] on span "Rose (rose_d_kush)" at bounding box center [517, 16] width 51 height 11
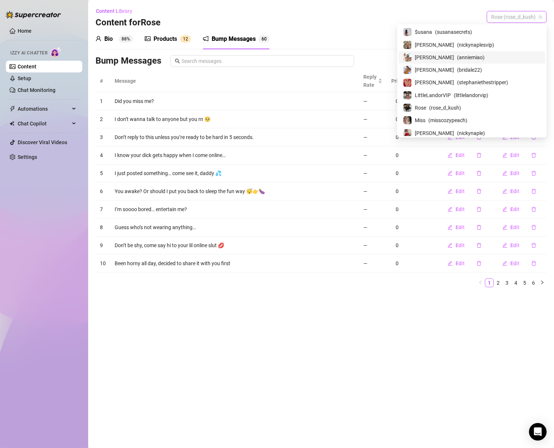
click at [451, 96] on span "LittleLandorVIP" at bounding box center [433, 95] width 36 height 8
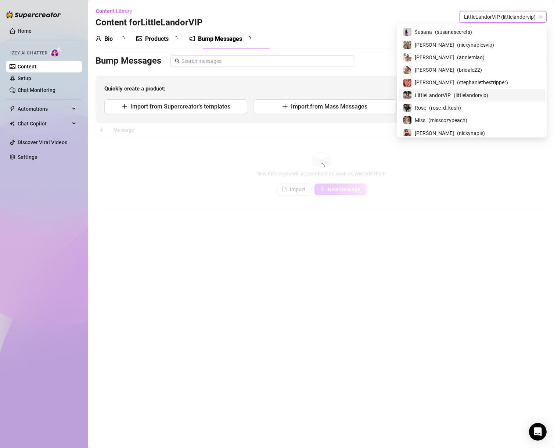
click at [420, 58] on div "Bump Messages" at bounding box center [262, 61] width 332 height 12
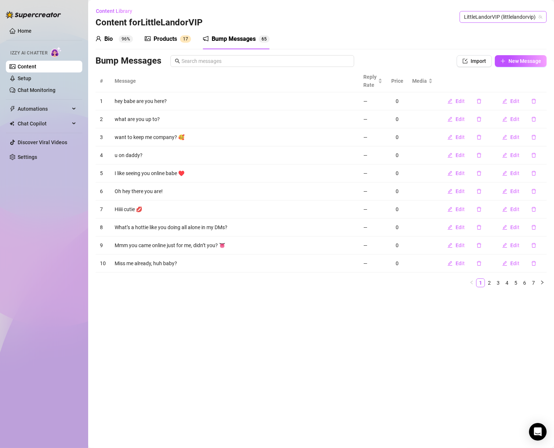
drag, startPoint x: 477, startPoint y: 11, endPoint x: 437, endPoint y: 112, distance: 109.1
click at [477, 10] on div "Content Library Content for LittleLandorVIP LittleLandorVIP (littlelandorvip)" at bounding box center [321, 17] width 451 height 24
click at [31, 80] on link "Setup" at bounding box center [25, 78] width 14 height 6
click at [36, 69] on link "Content" at bounding box center [27, 67] width 19 height 6
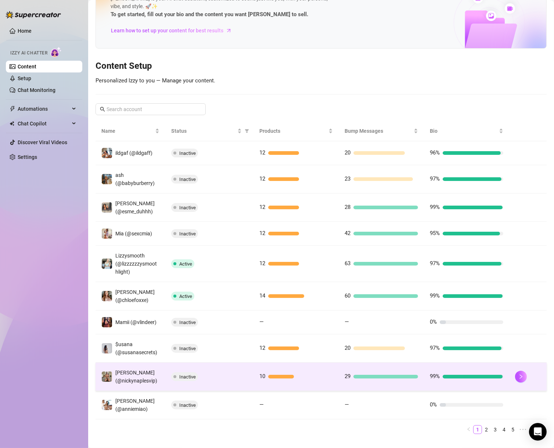
scroll to position [67, 0]
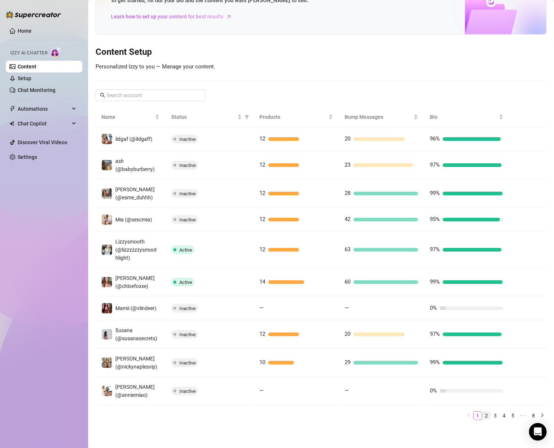
click at [483, 418] on link "2" at bounding box center [487, 415] width 8 height 8
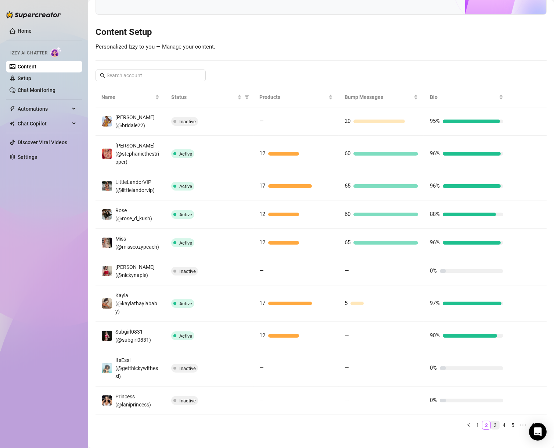
click at [492, 429] on link "3" at bounding box center [496, 425] width 8 height 8
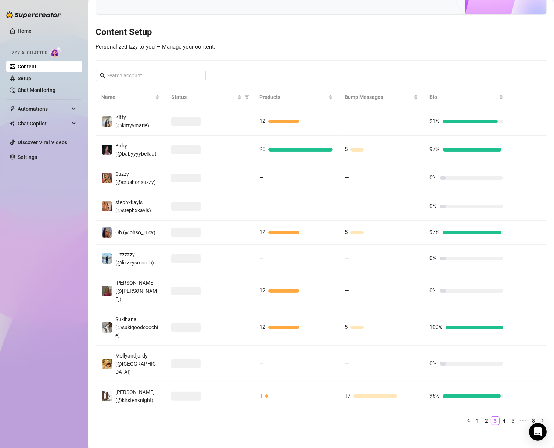
scroll to position [55, 0]
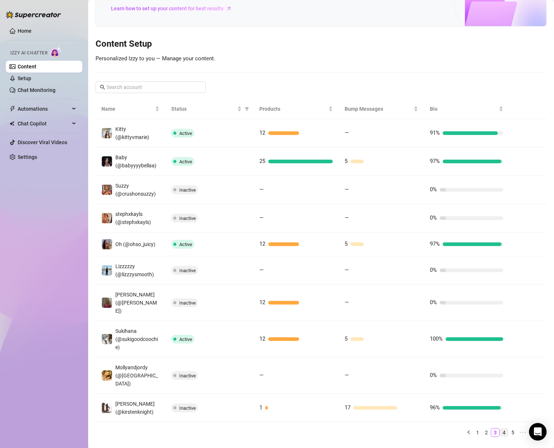
click at [500, 428] on link "4" at bounding box center [504, 432] width 8 height 8
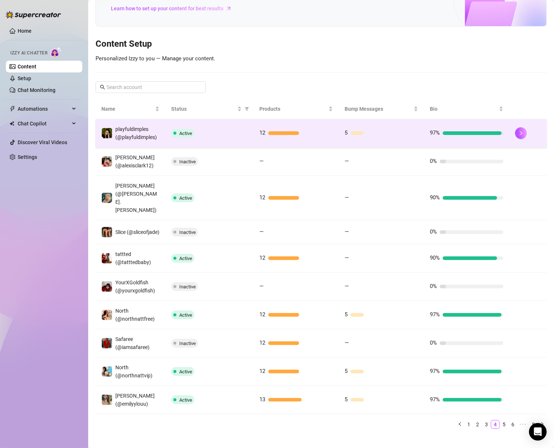
click at [348, 141] on td "5" at bounding box center [381, 133] width 85 height 28
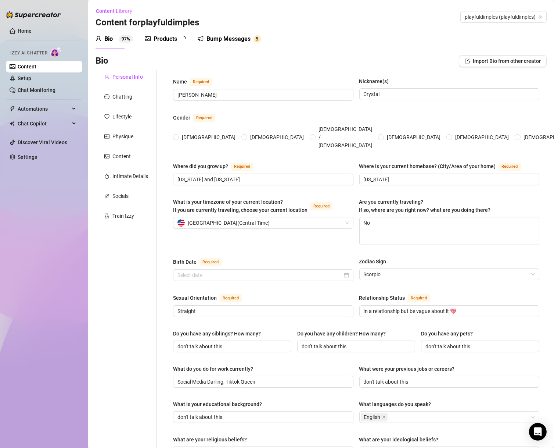
radio input "true"
type input "[DATE]"
click at [251, 38] on div "Bump Messages" at bounding box center [234, 39] width 44 height 9
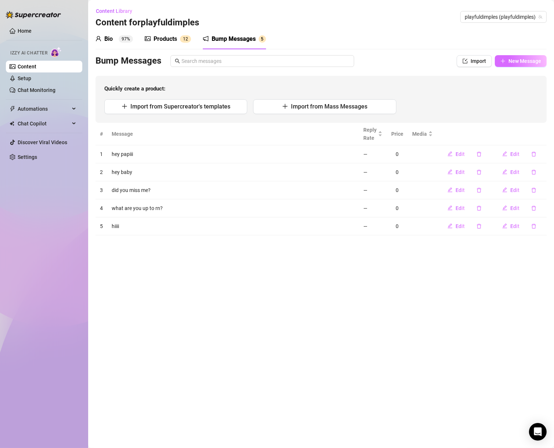
click at [511, 63] on span "New Message" at bounding box center [525, 61] width 33 height 6
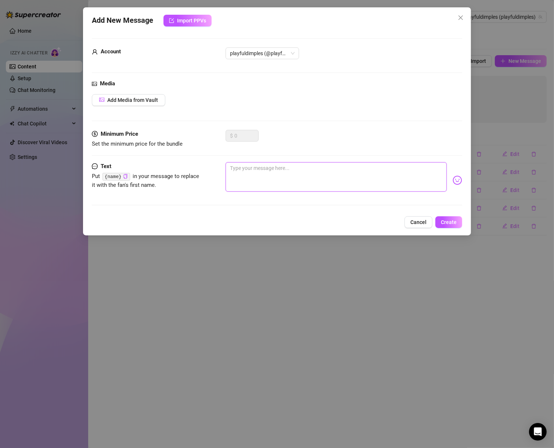
click at [356, 174] on textarea at bounding box center [336, 176] width 221 height 29
paste textarea "Hiiii cutie 💋"
type textarea "Hiiii cutie 💋"
click at [449, 219] on span "Create" at bounding box center [449, 222] width 16 height 6
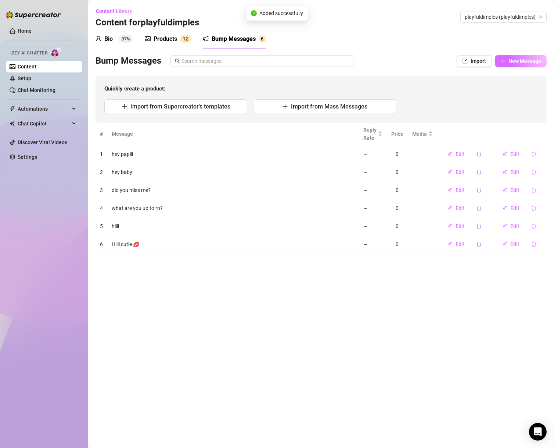
click at [531, 60] on span "New Message" at bounding box center [525, 61] width 33 height 6
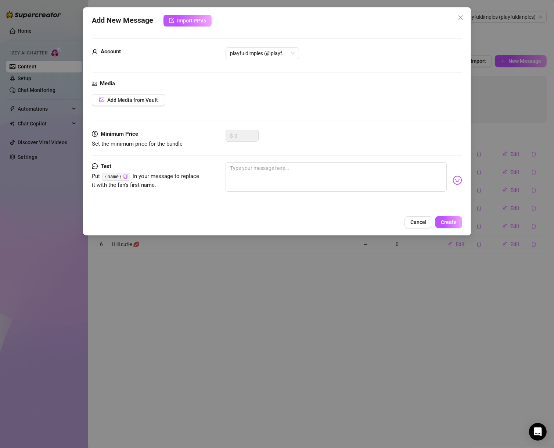
drag, startPoint x: 424, startPoint y: 304, endPoint x: 437, endPoint y: 313, distance: 15.6
click at [424, 305] on div "Add New Message Import PPVs Account playfuldimples (@playfuldimples) Media Add …" at bounding box center [277, 224] width 554 height 448
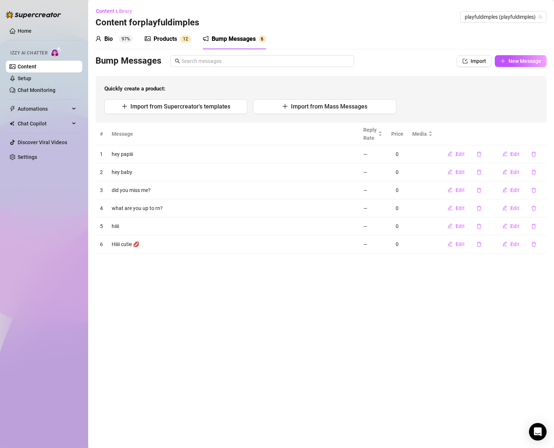
drag, startPoint x: 402, startPoint y: 346, endPoint x: 406, endPoint y: 347, distance: 3.8
click at [402, 346] on main "Content Library Content for playfuldimples playfuldimples (playfuldimples) Bio …" at bounding box center [321, 224] width 466 height 448
click at [372, 33] on div "Bio 97% Products 1 2 Bump Messages 6" at bounding box center [321, 39] width 451 height 21
click at [540, 58] on span "New Message" at bounding box center [525, 61] width 33 height 6
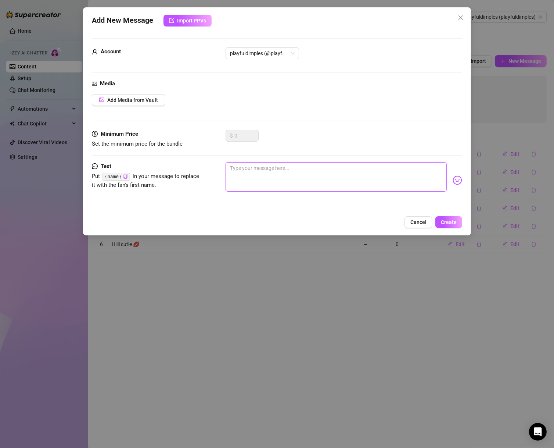
click at [305, 176] on textarea at bounding box center [336, 176] width 221 height 29
paste textarea "Omg hiiii 😍"
type textarea "Omg hiiii 😍"
click at [456, 221] on span "Create" at bounding box center [449, 222] width 16 height 6
